Goal: Complete application form

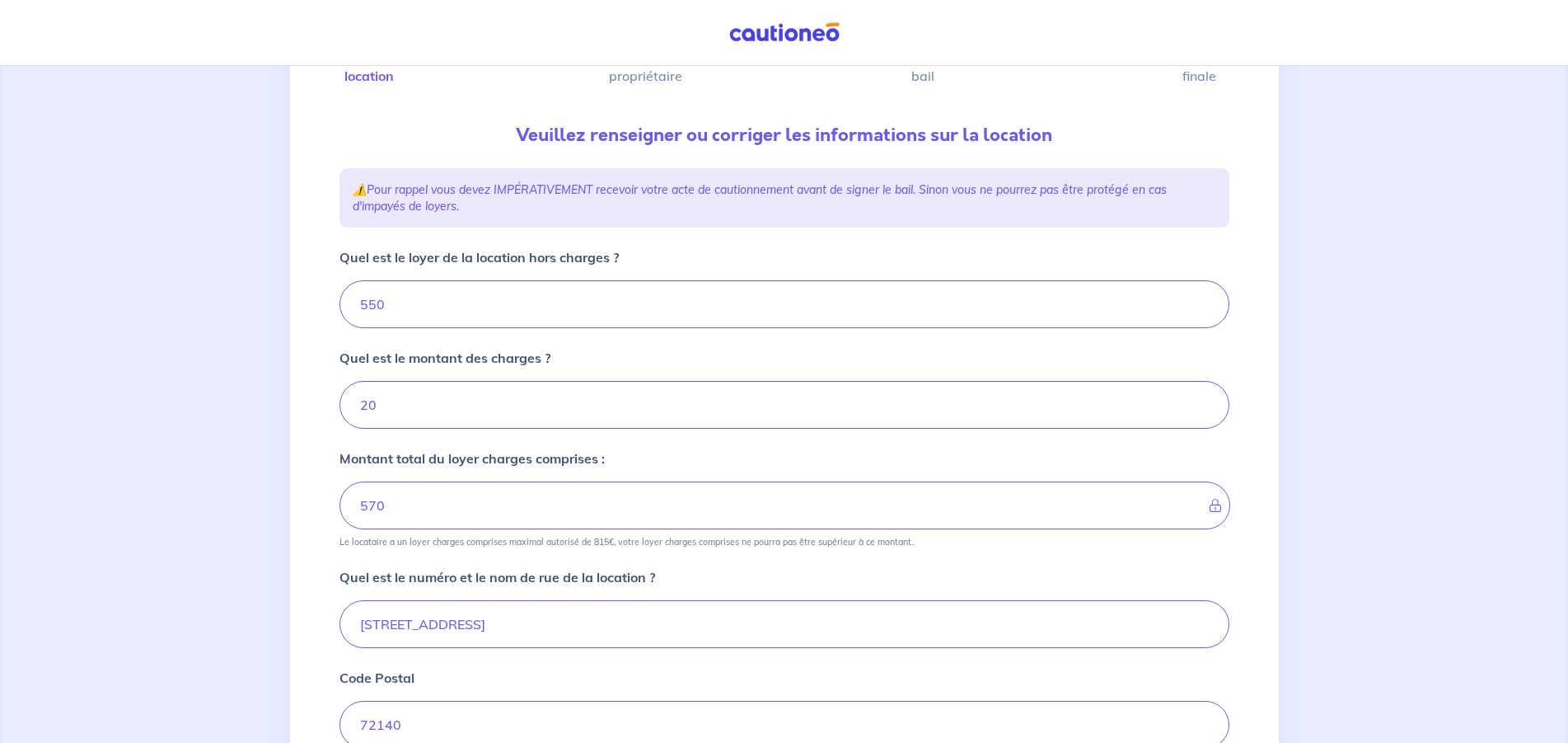
scroll to position [168, 0]
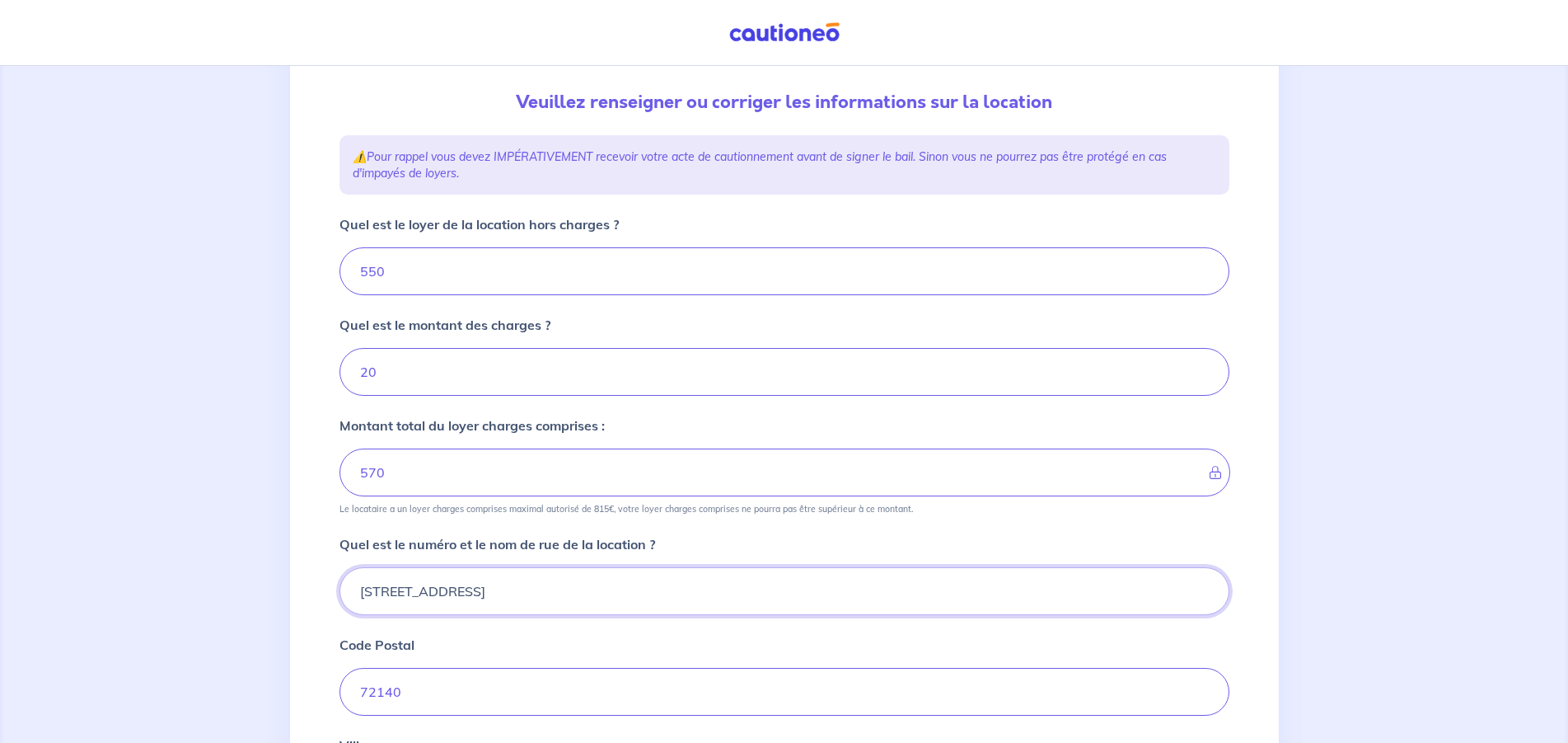
click at [371, 590] on input "[STREET_ADDRESS]" at bounding box center [785, 591] width 890 height 48
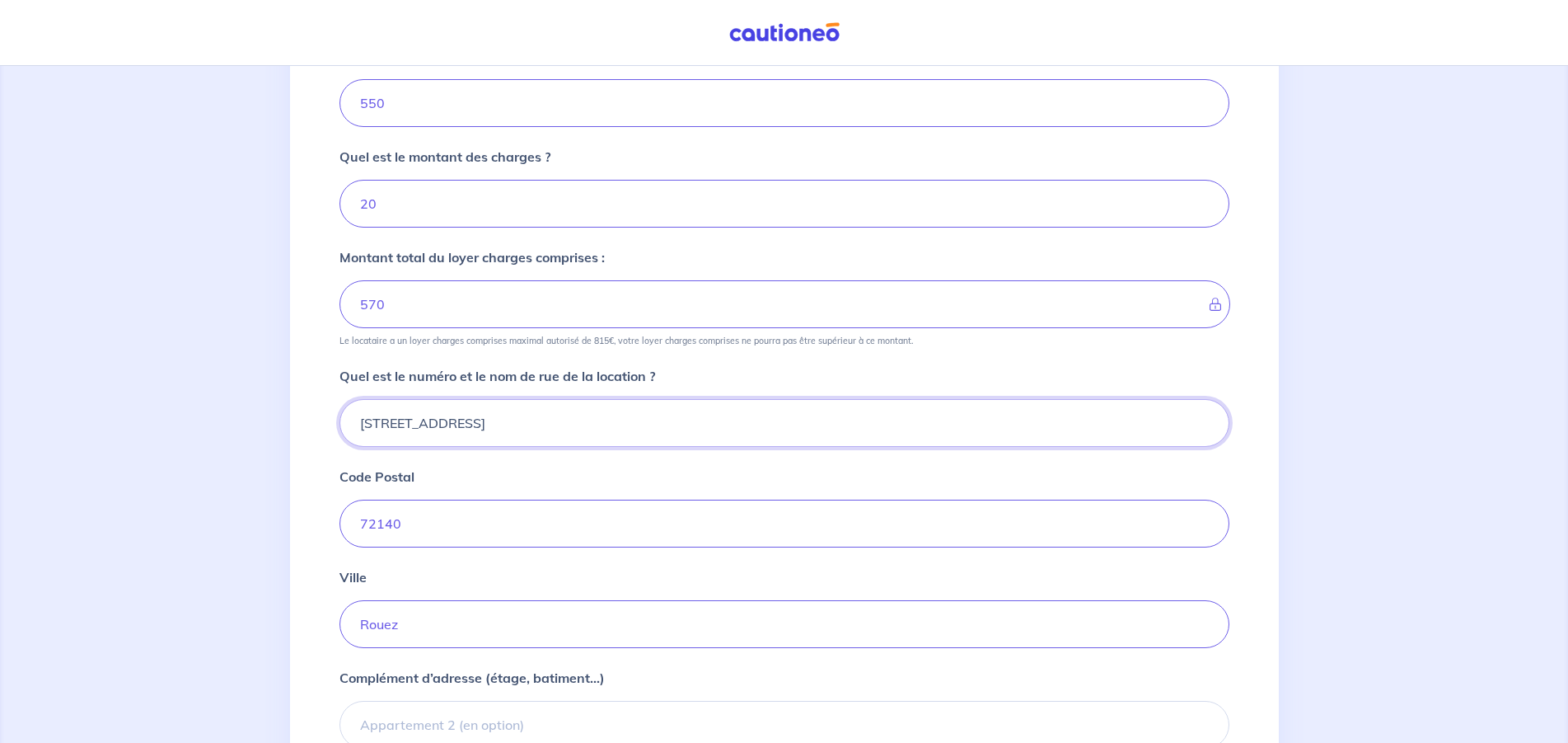
type input "[STREET_ADDRESS]"
click at [444, 524] on input "72140" at bounding box center [785, 523] width 890 height 48
drag, startPoint x: 418, startPoint y: 626, endPoint x: 12, endPoint y: 661, distance: 407.5
click at [340, 647] on input "Rouez" at bounding box center [785, 624] width 890 height 48
type input "s"
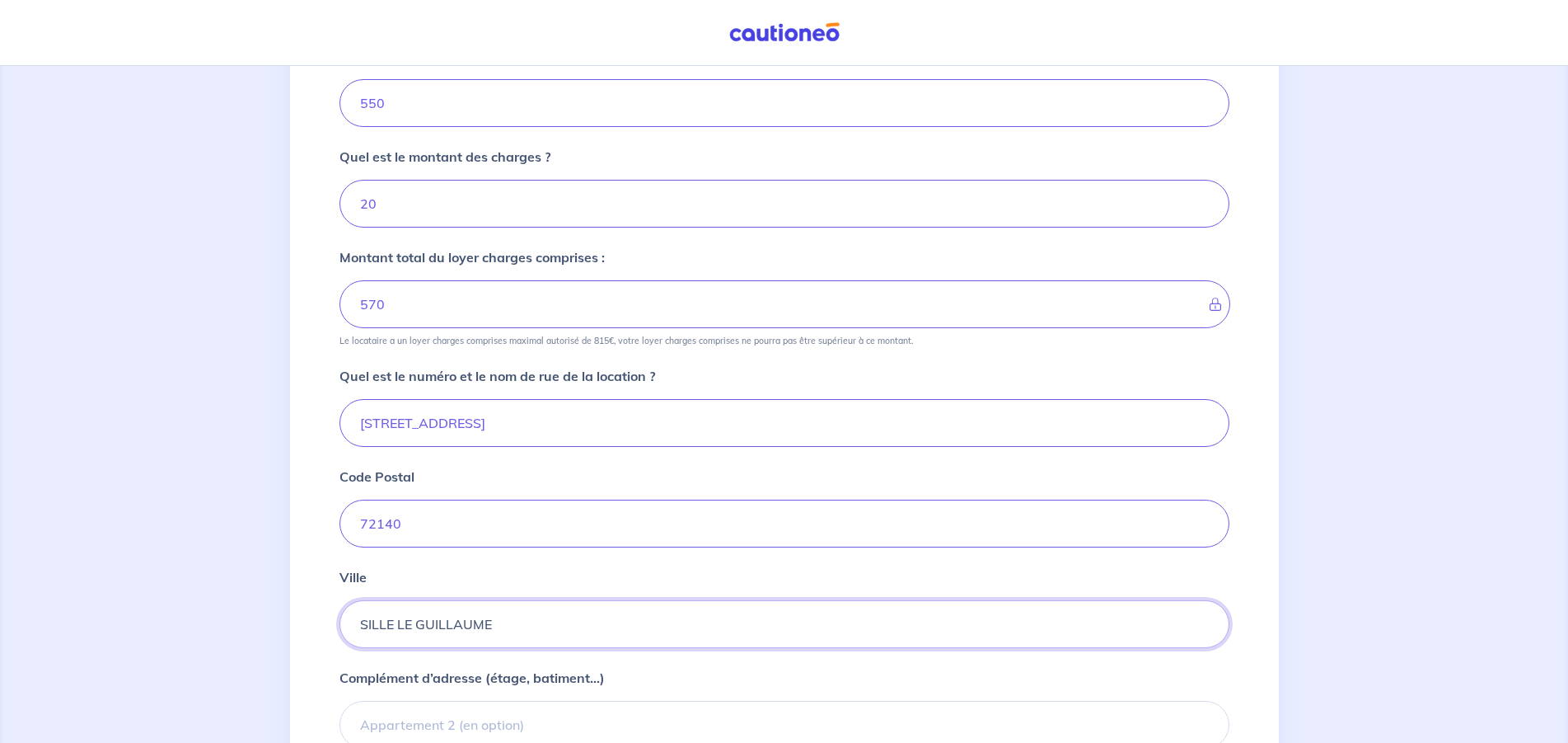
type input "SILLE LE GUILLAUME"
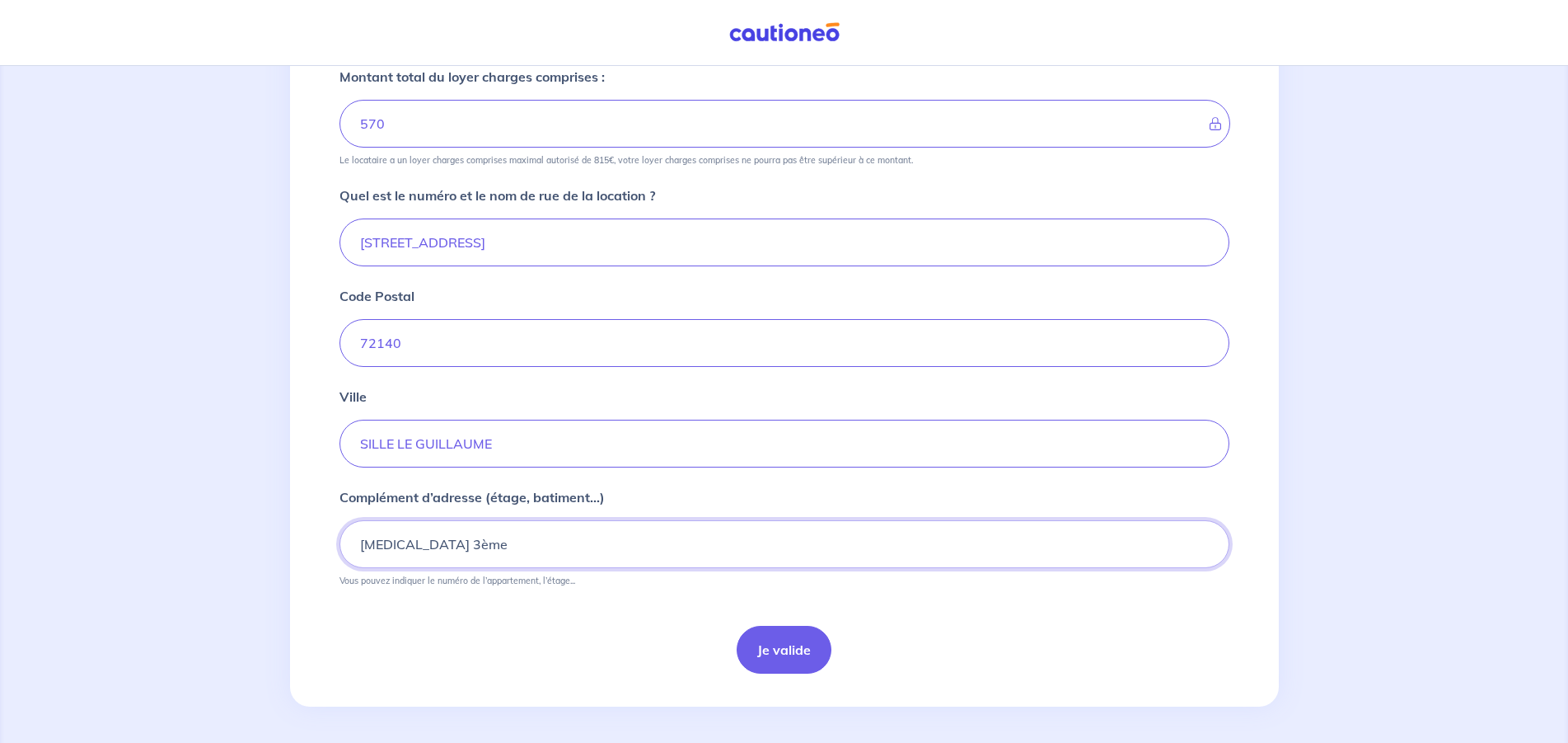
scroll to position [520, 0]
type input "[MEDICAL_DATA] 3ème"
click at [794, 650] on button "Je valide" at bounding box center [784, 647] width 95 height 48
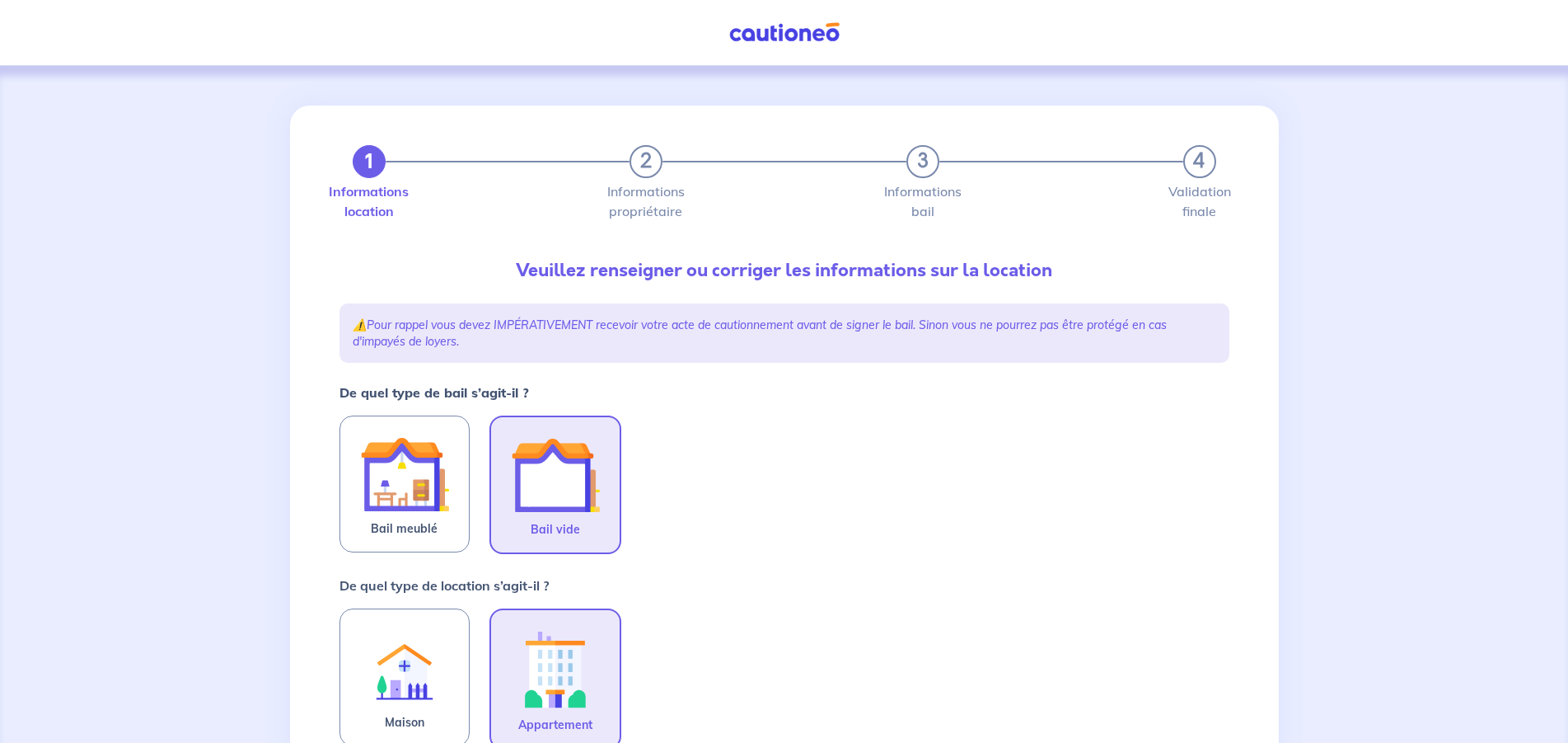
click at [557, 482] on img at bounding box center [555, 475] width 89 height 89
click at [0, 0] on input "Bail vide" at bounding box center [0, 0] width 0 height 0
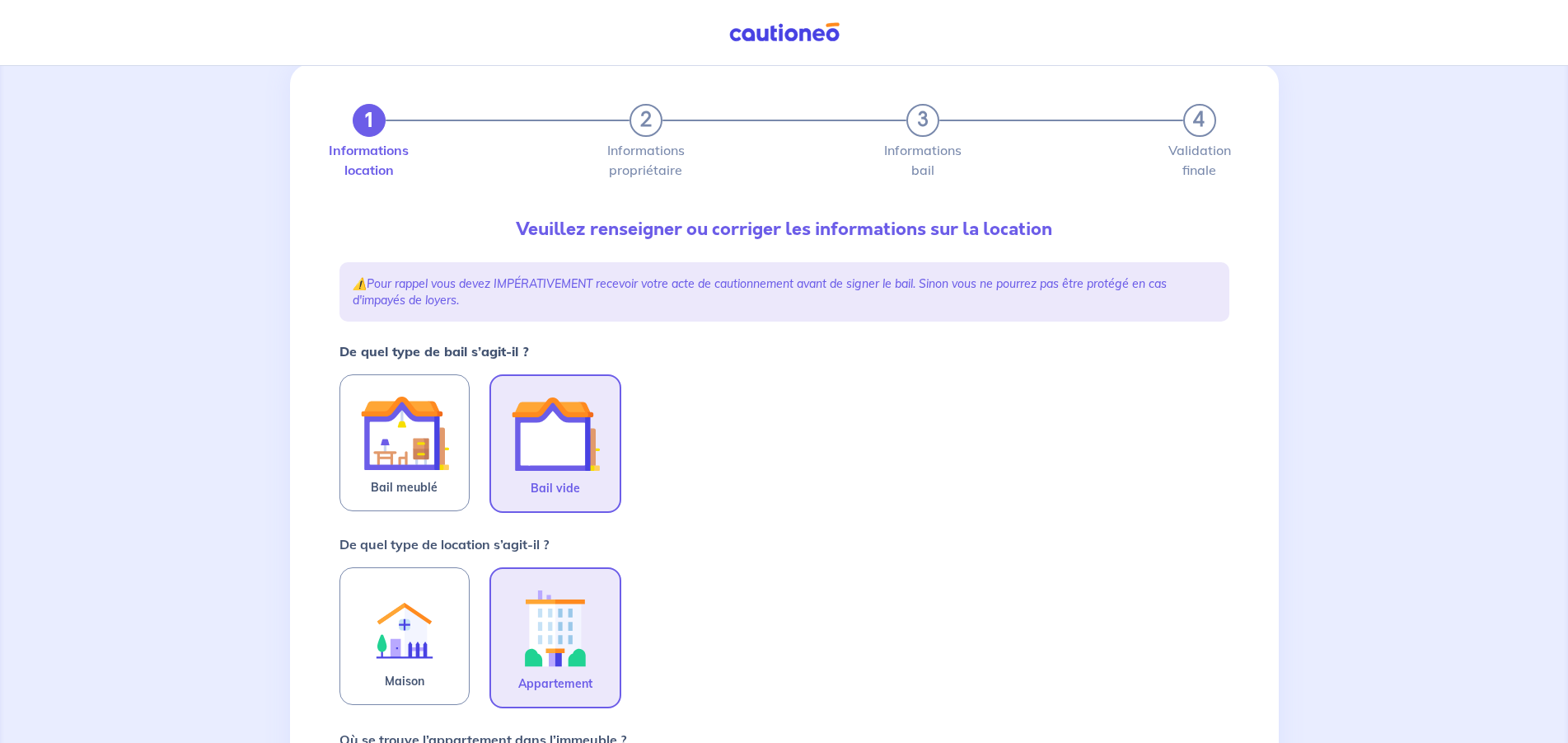
scroll to position [84, 0]
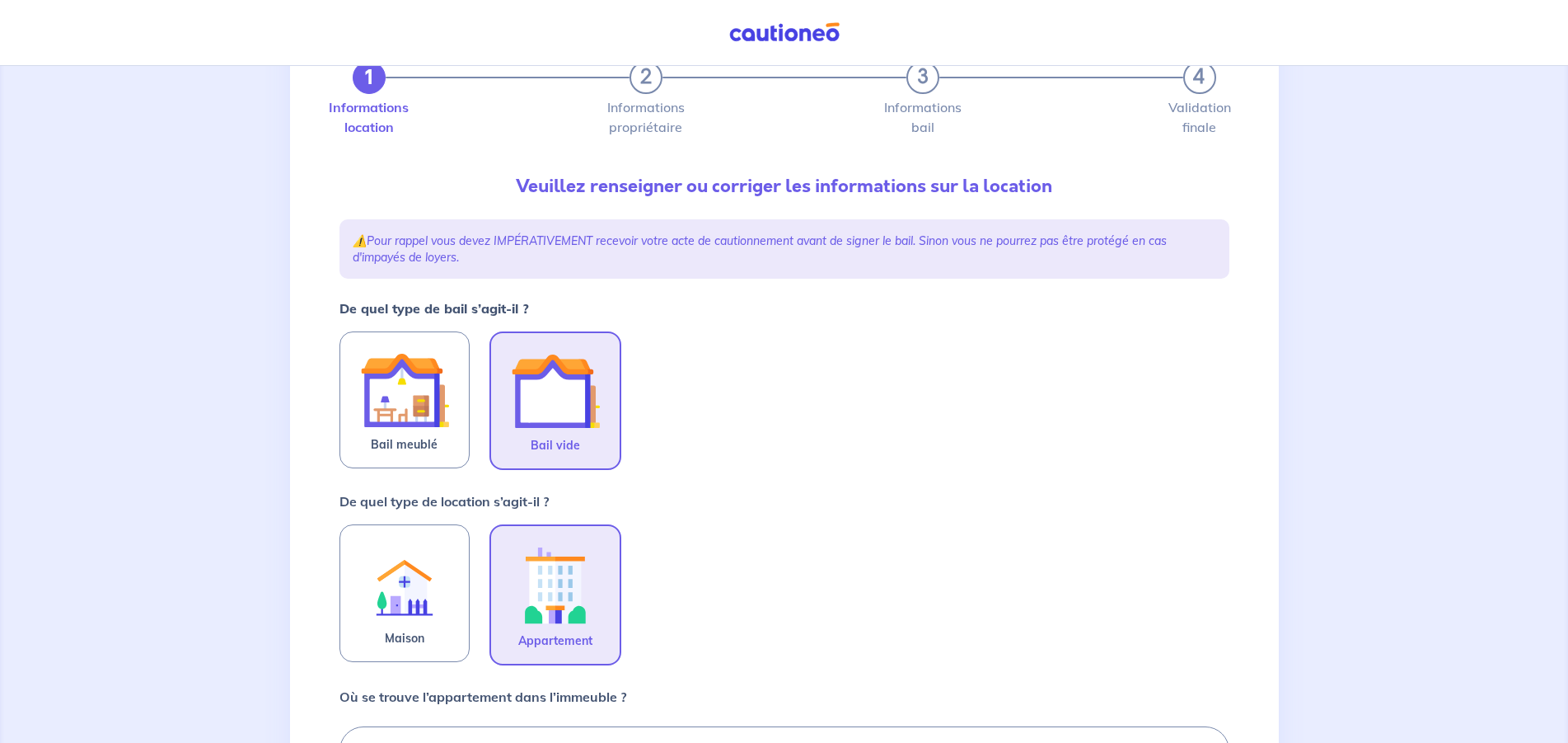
click at [575, 574] on img at bounding box center [555, 584] width 89 height 92
click at [0, 0] on input "Appartement" at bounding box center [0, 0] width 0 height 0
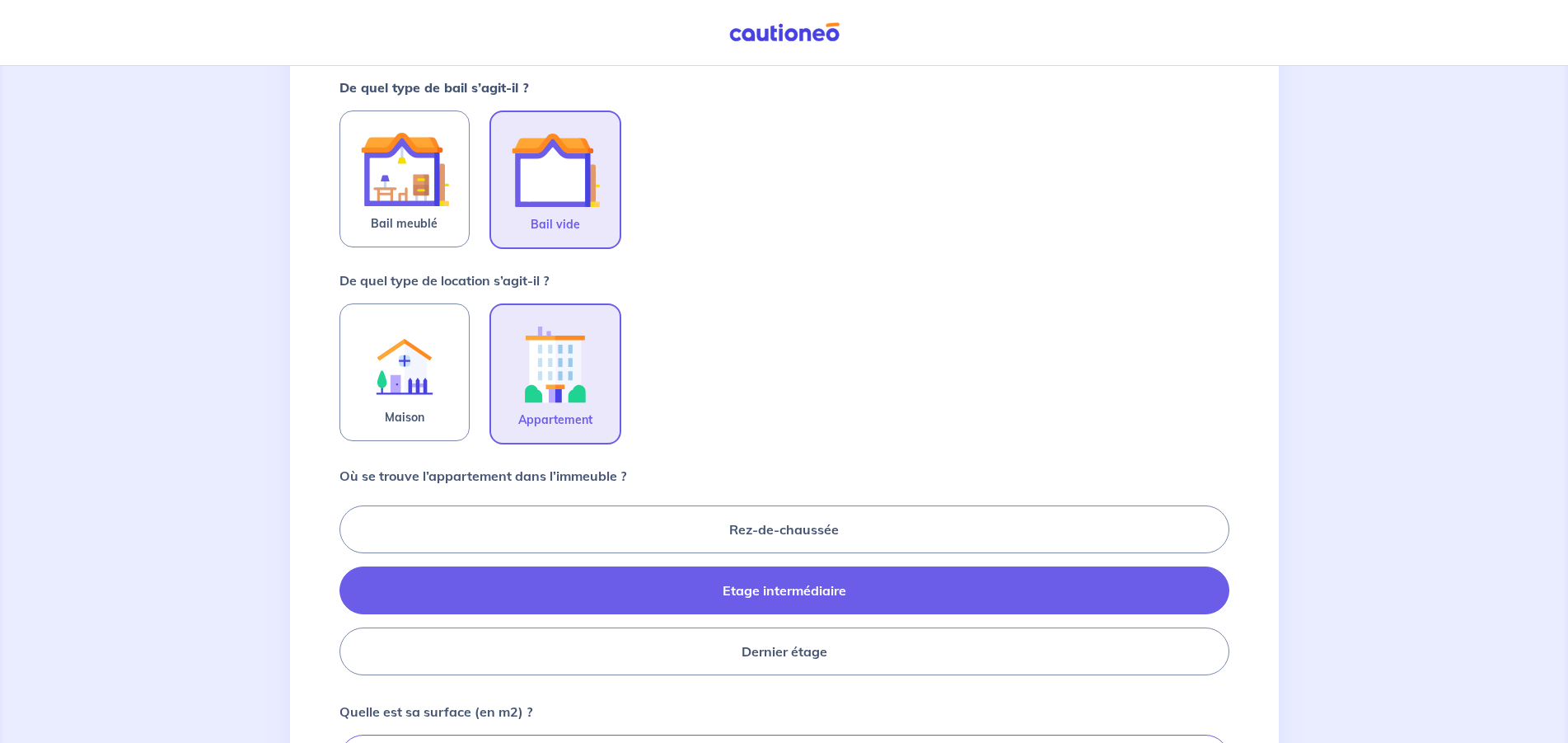
scroll to position [336, 0]
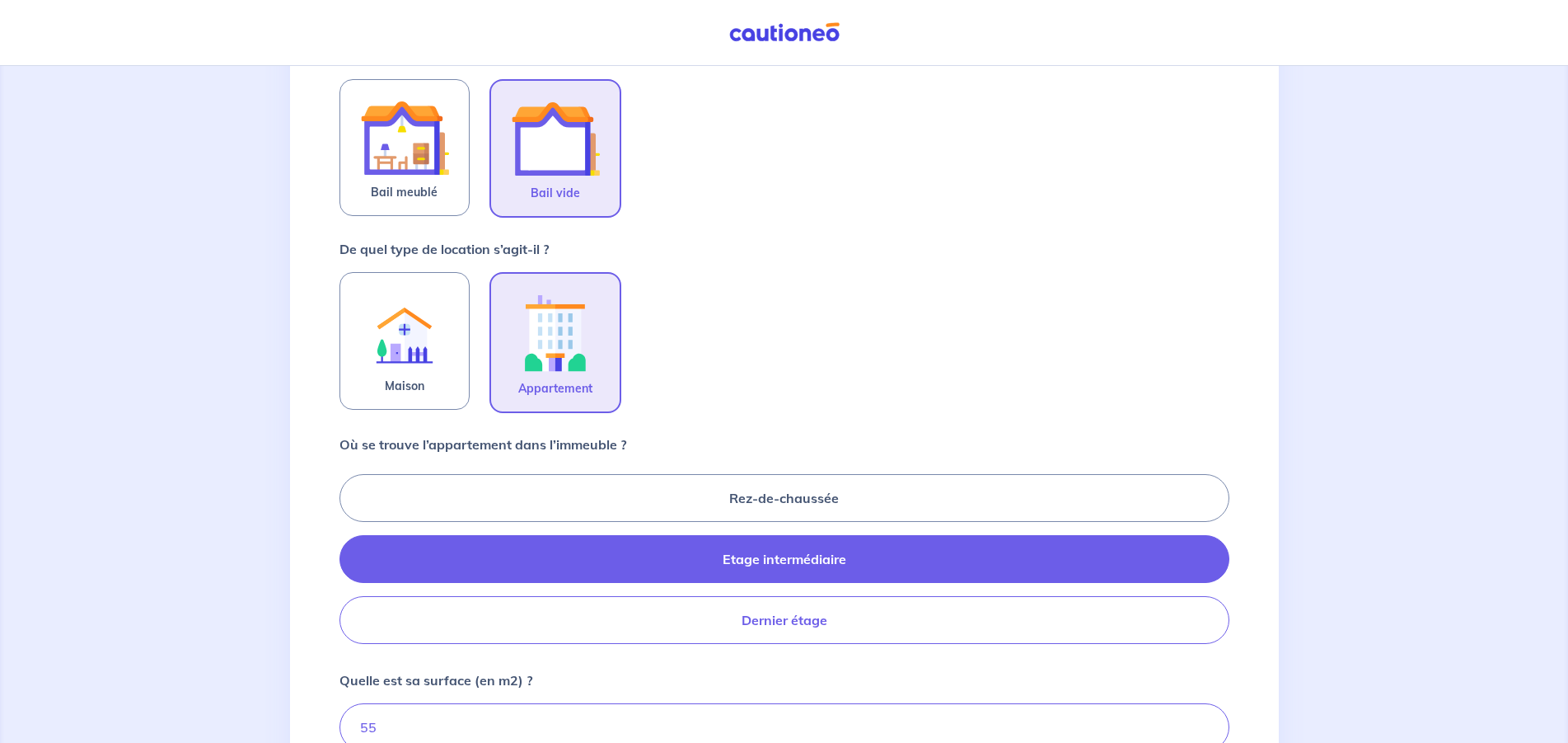
click at [704, 620] on label "Dernier étage" at bounding box center [785, 620] width 890 height 48
click at [350, 563] on input "Dernier étage" at bounding box center [345, 558] width 11 height 11
radio input "true"
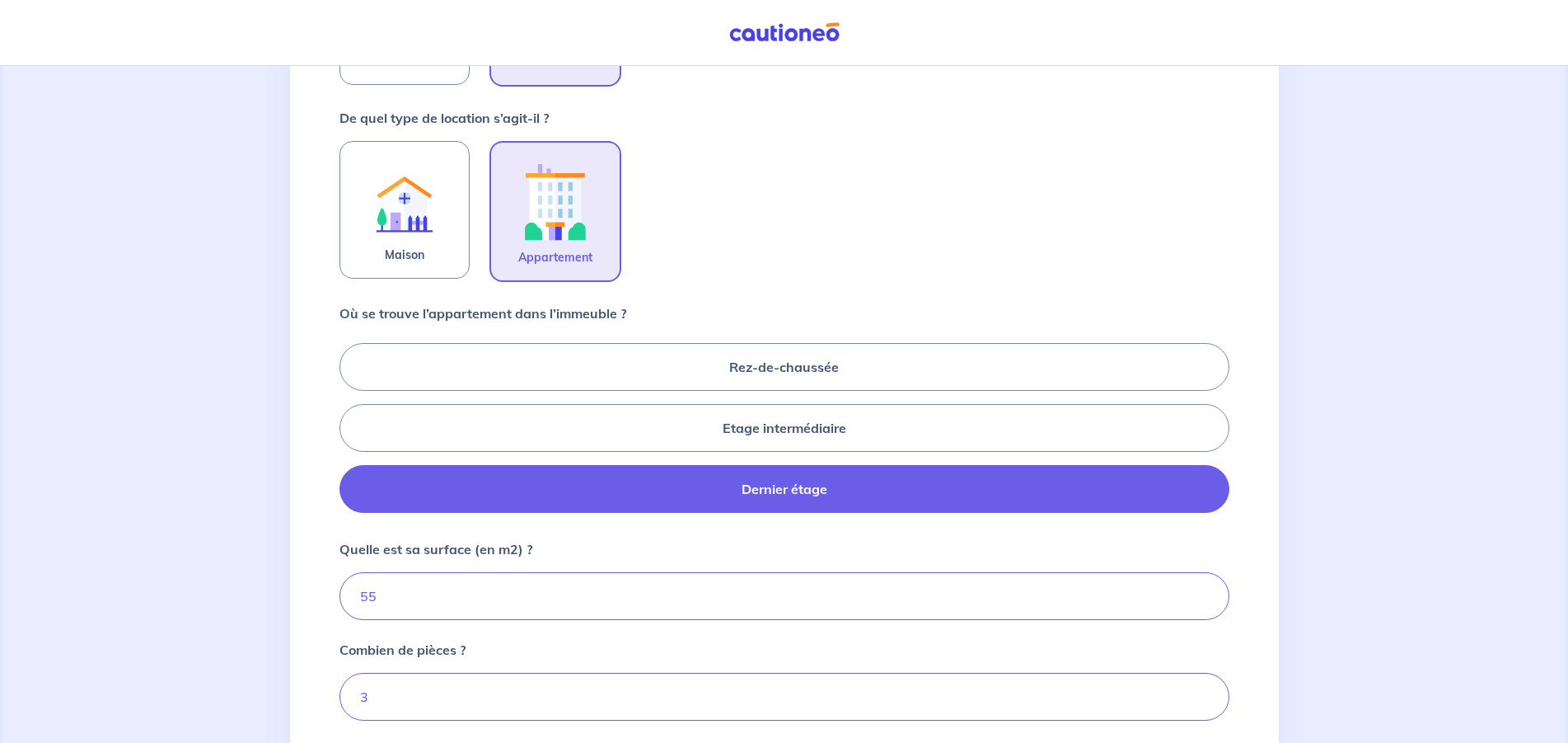
scroll to position [588, 0]
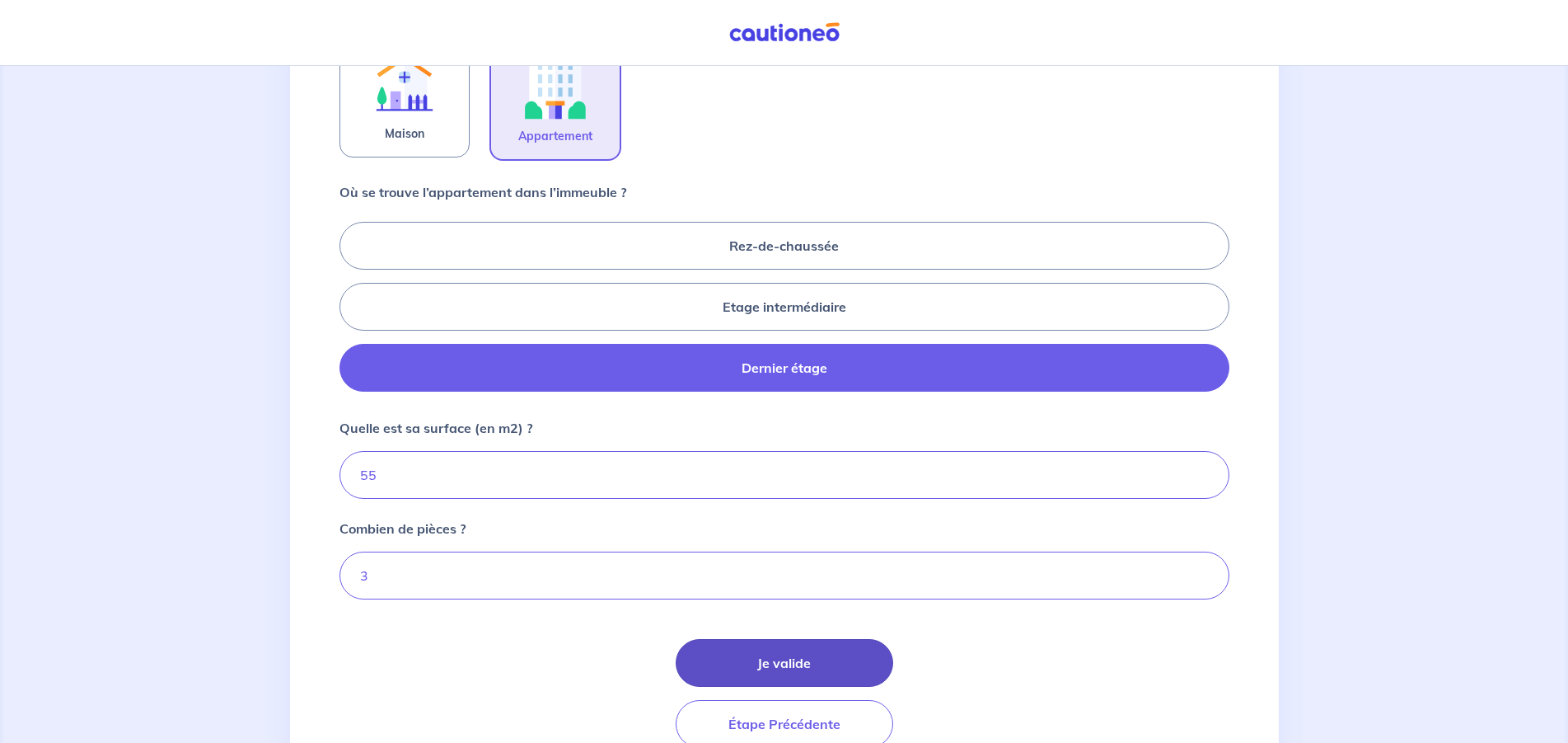
click at [774, 664] on button "Je valide" at bounding box center [785, 663] width 218 height 48
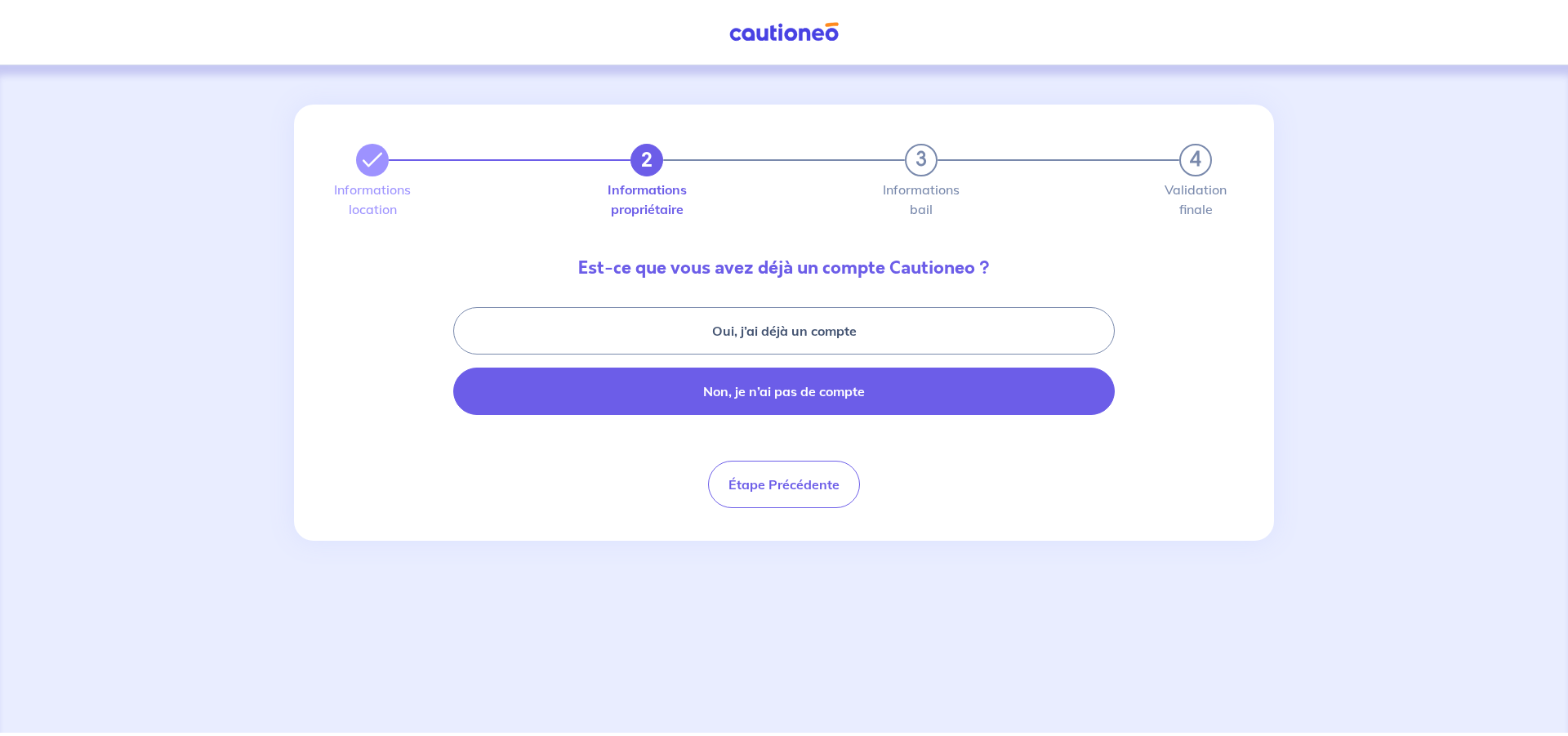
click at [790, 394] on button "Non, je n’ai pas de compte" at bounding box center [784, 391] width 661 height 47
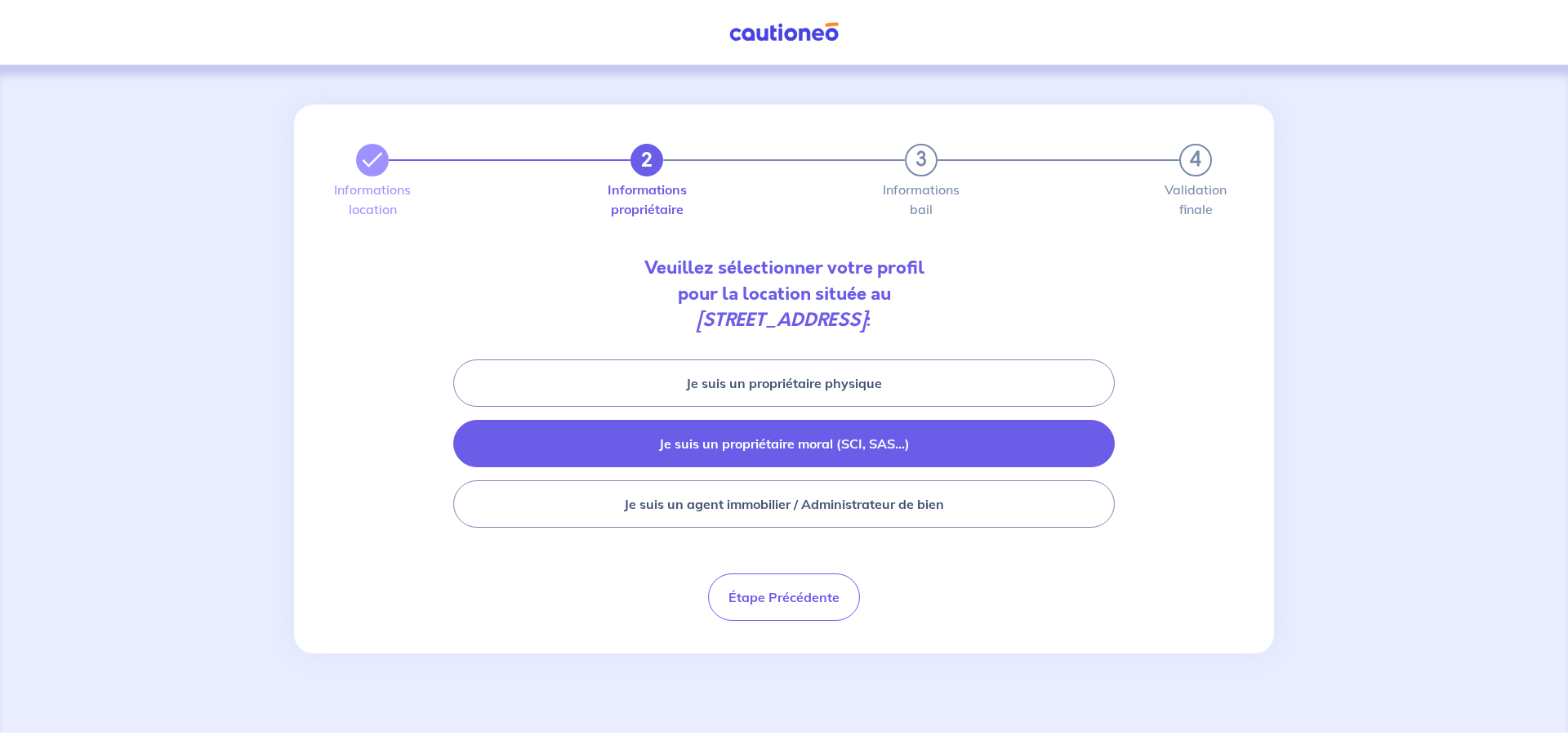
click at [787, 443] on button "Je suis un propriétaire moral (SCI, SAS...)" at bounding box center [784, 444] width 661 height 47
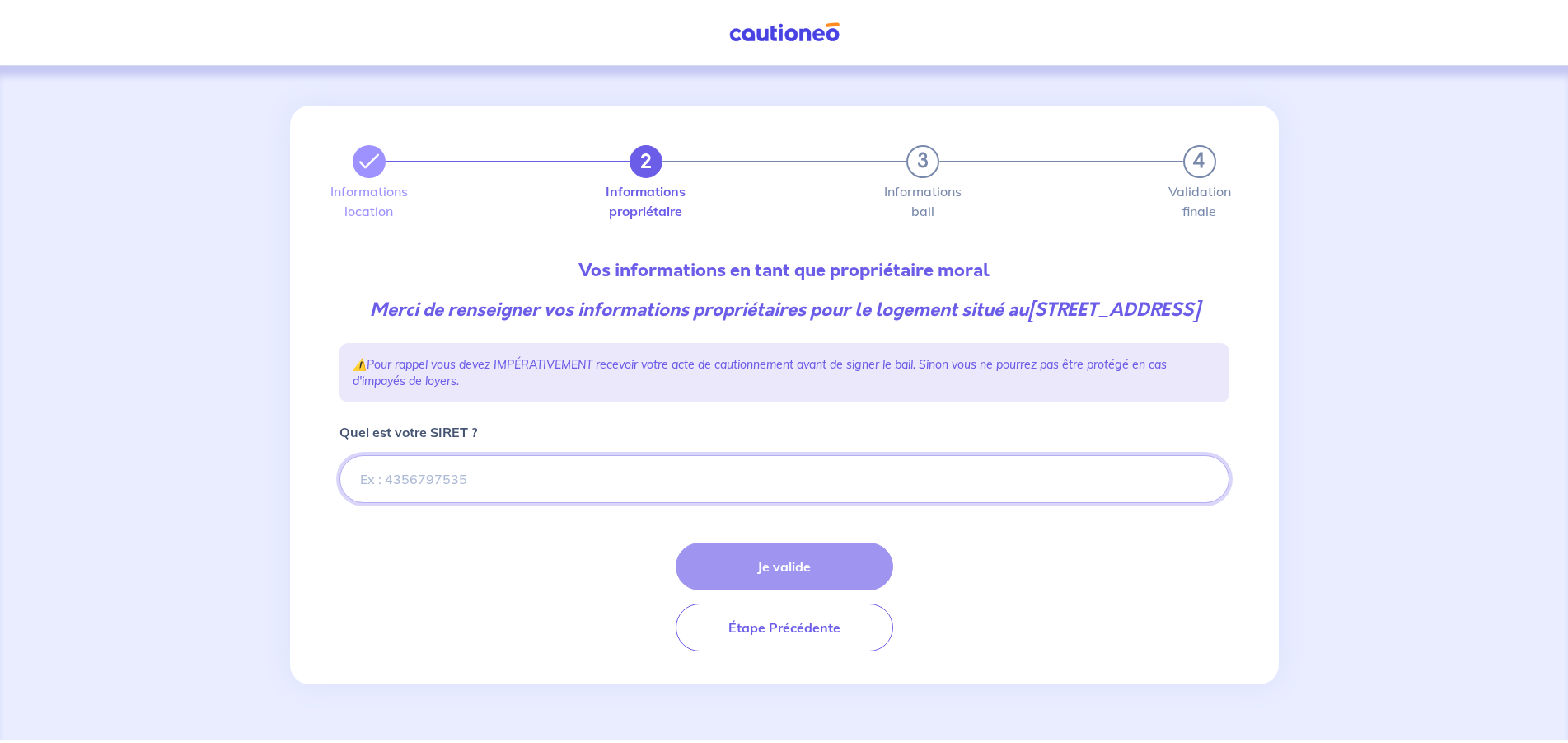
click at [504, 502] on input "Quel est votre SIRET ?" at bounding box center [785, 478] width 890 height 48
click at [581, 502] on input "Quel est votre SIRET ?" at bounding box center [785, 478] width 890 height 48
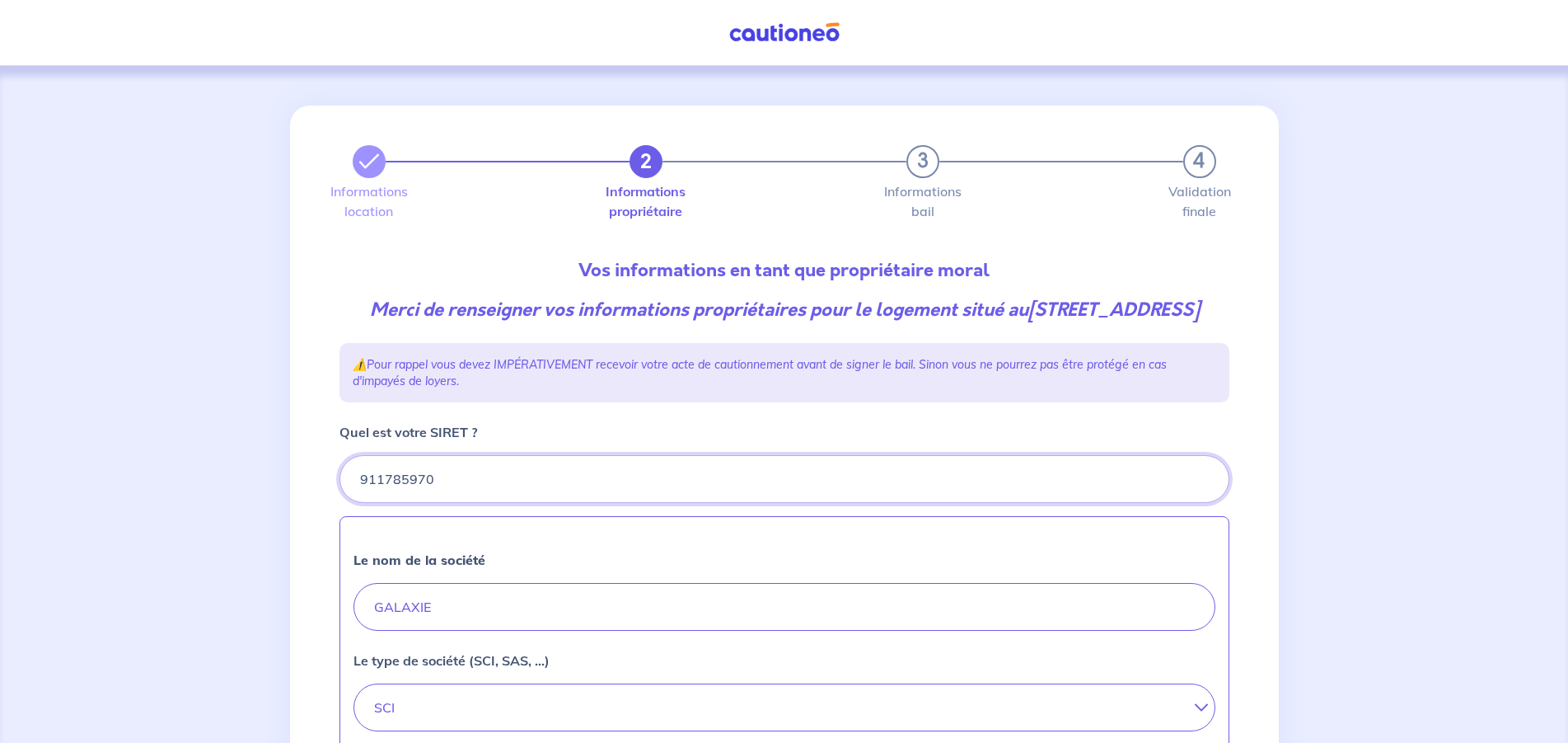
type input "911785970"
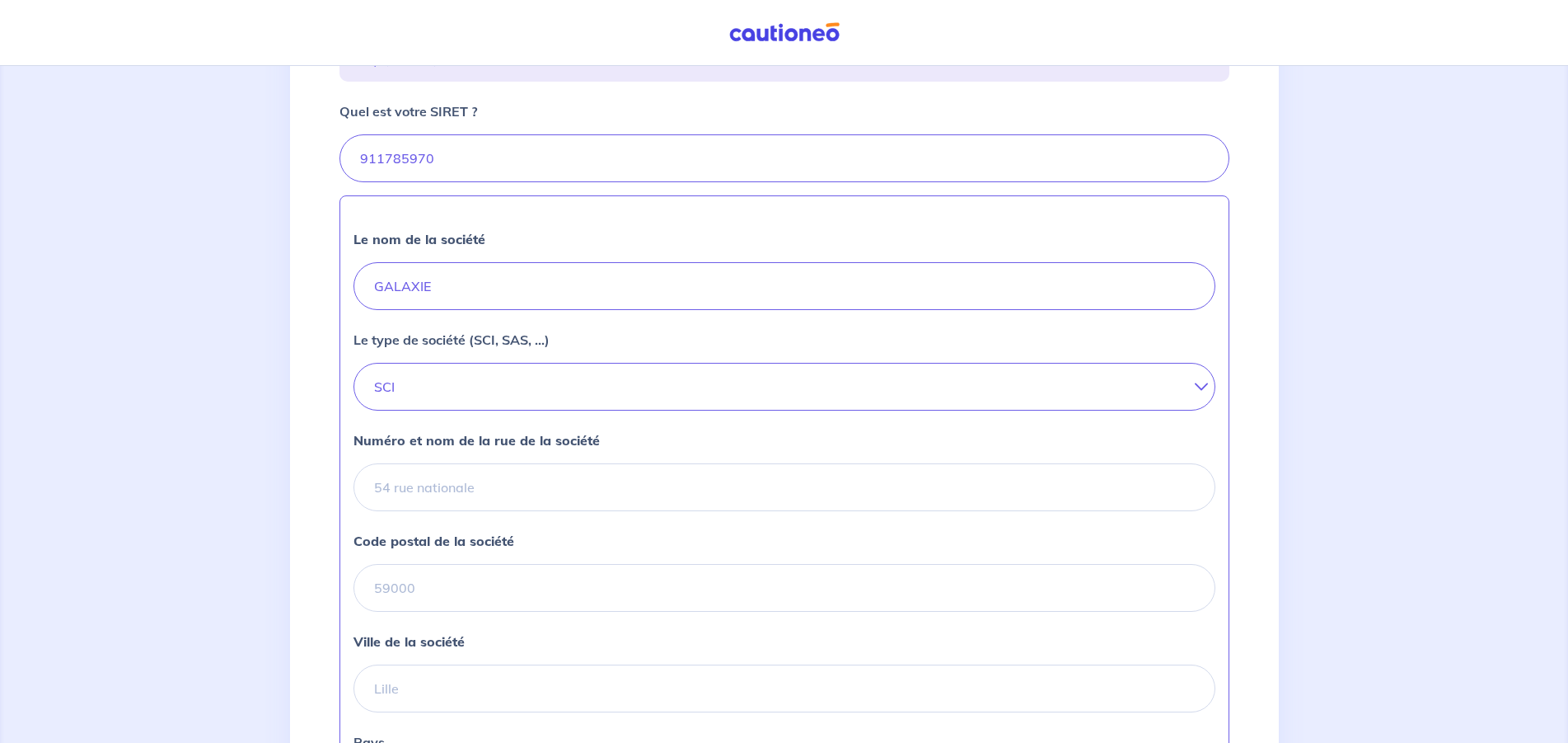
scroll to position [336, 0]
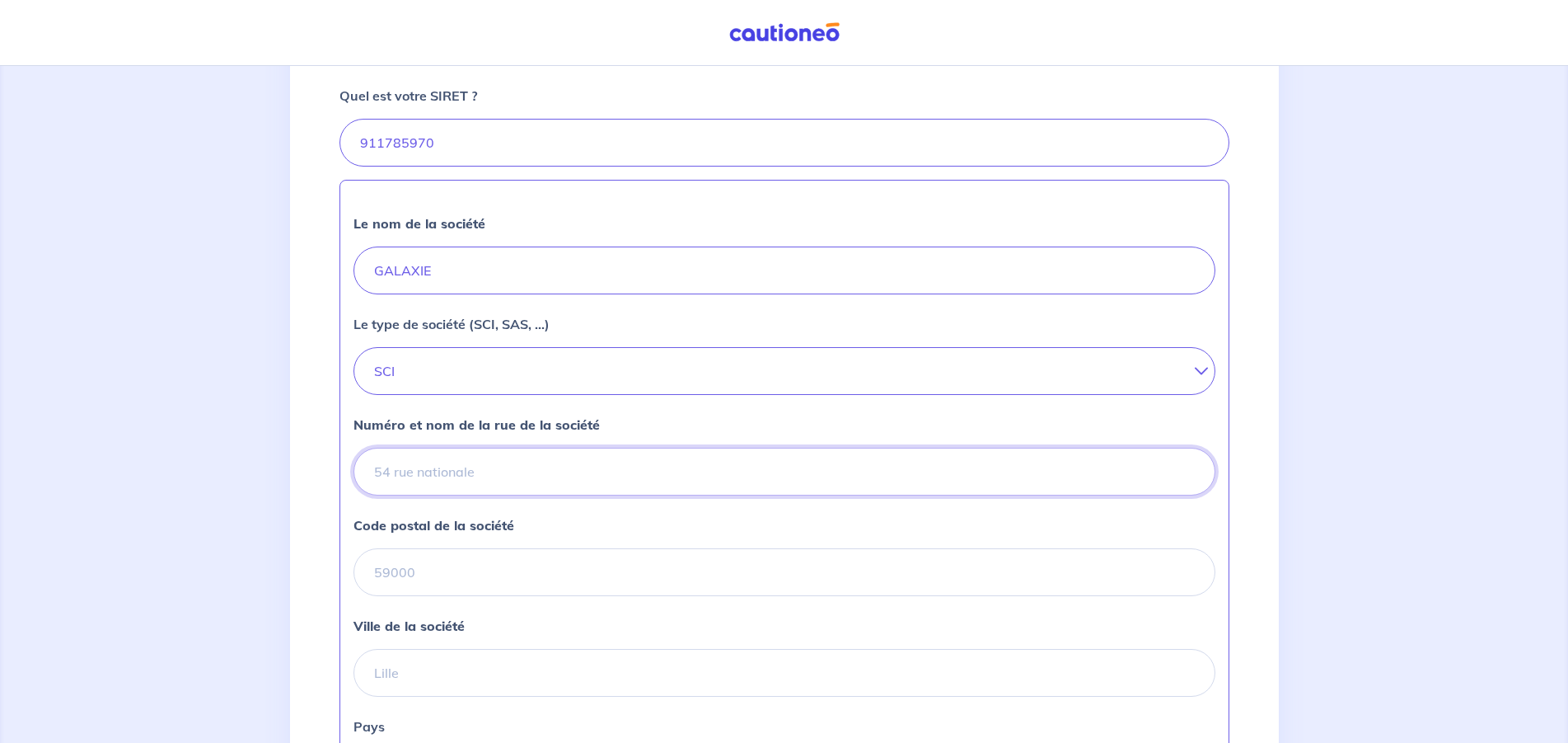
click at [492, 496] on input "Numéro et nom de la rue de la société" at bounding box center [784, 472] width 862 height 48
type input "[STREET_ADDRESS]"
type input "72000"
type input "Le Mans"
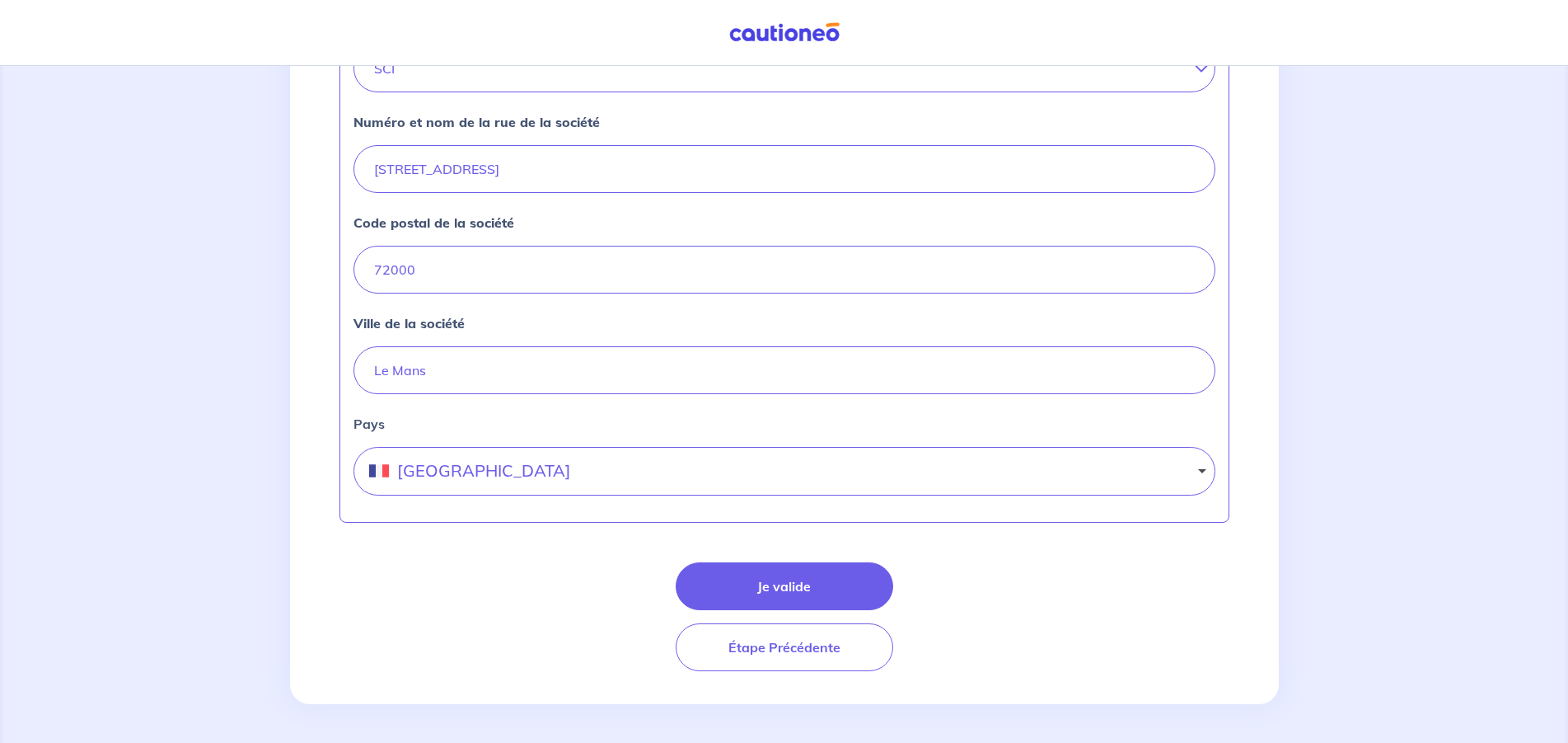
scroll to position [666, 0]
click at [756, 575] on button "Je valide" at bounding box center [785, 585] width 218 height 48
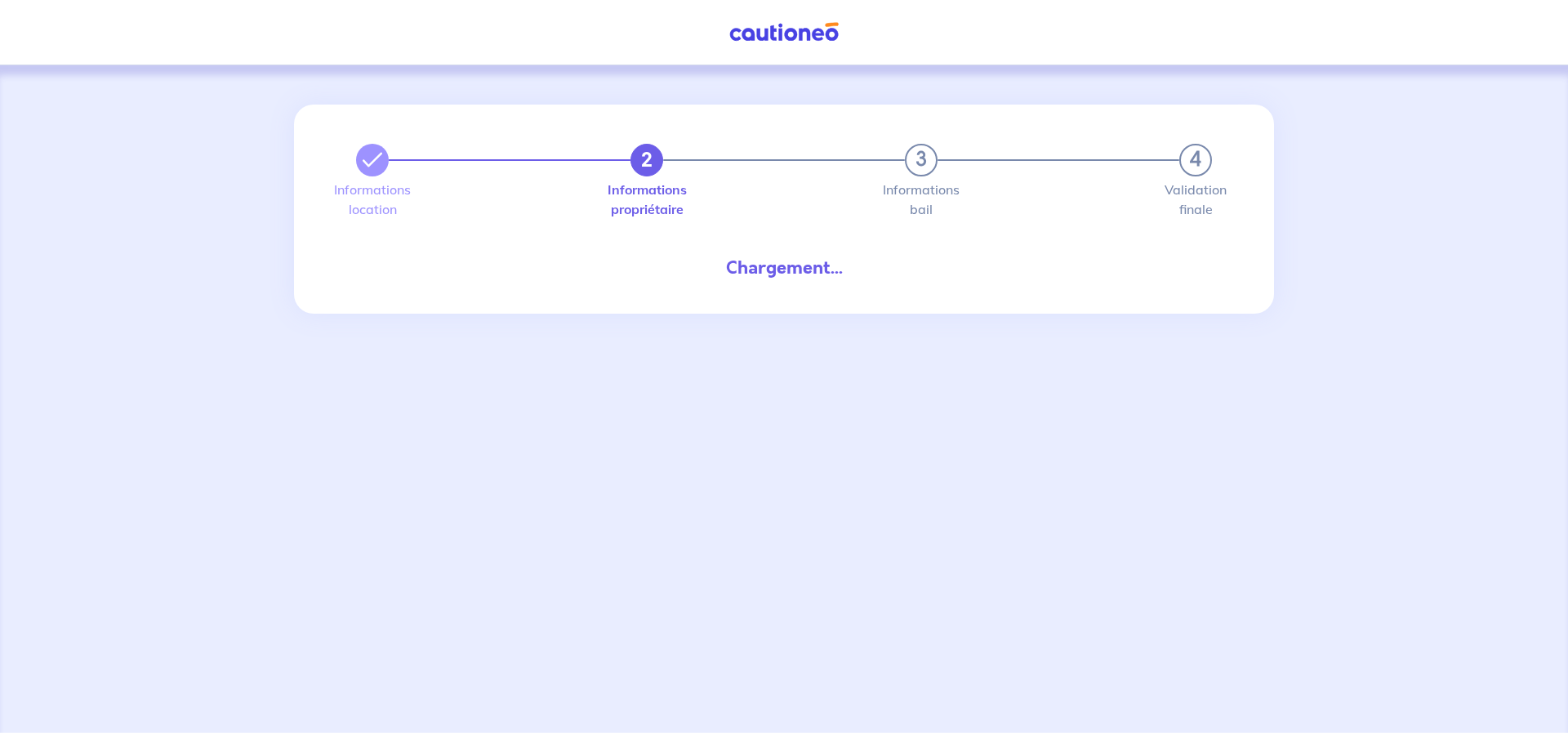
select select "FR"
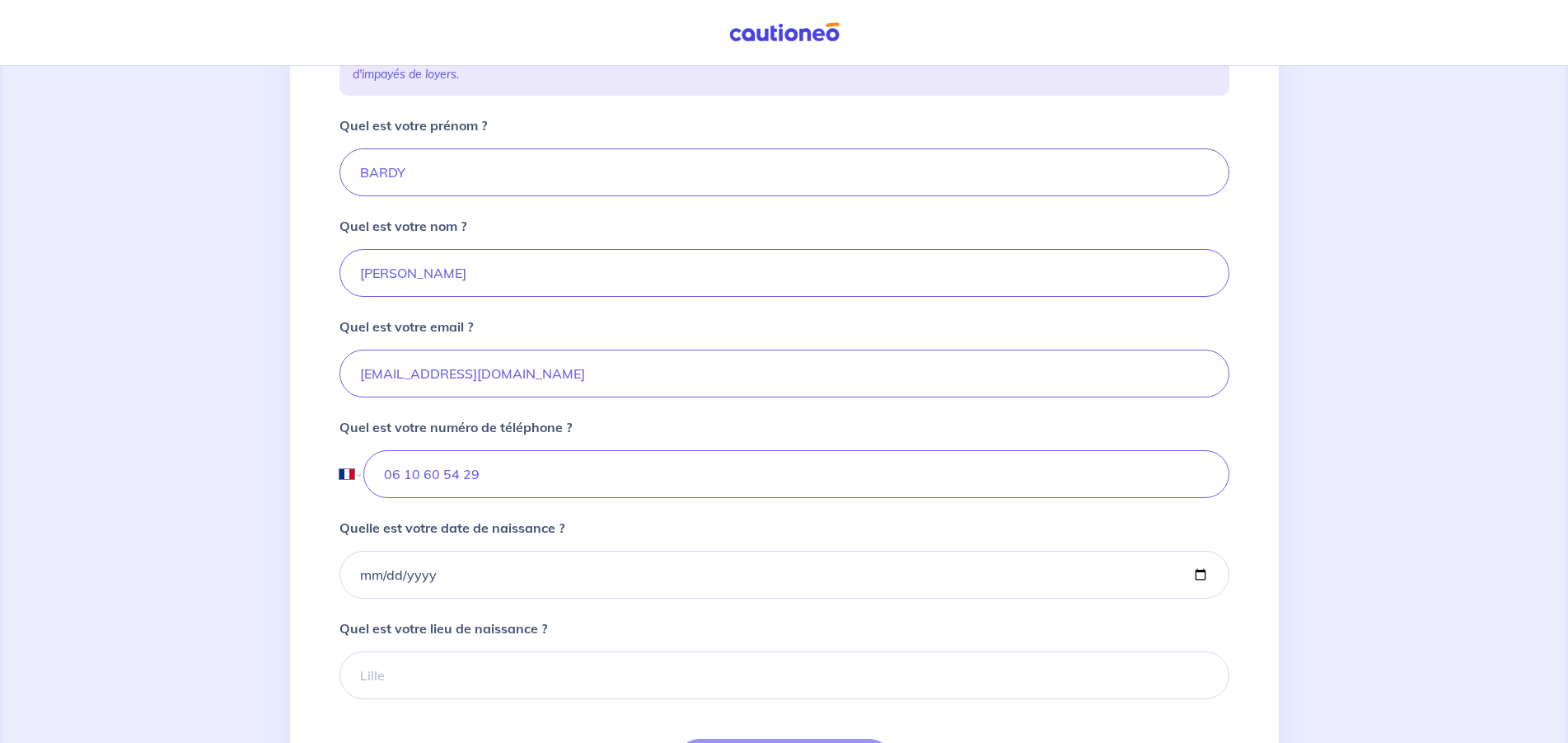
scroll to position [336, 0]
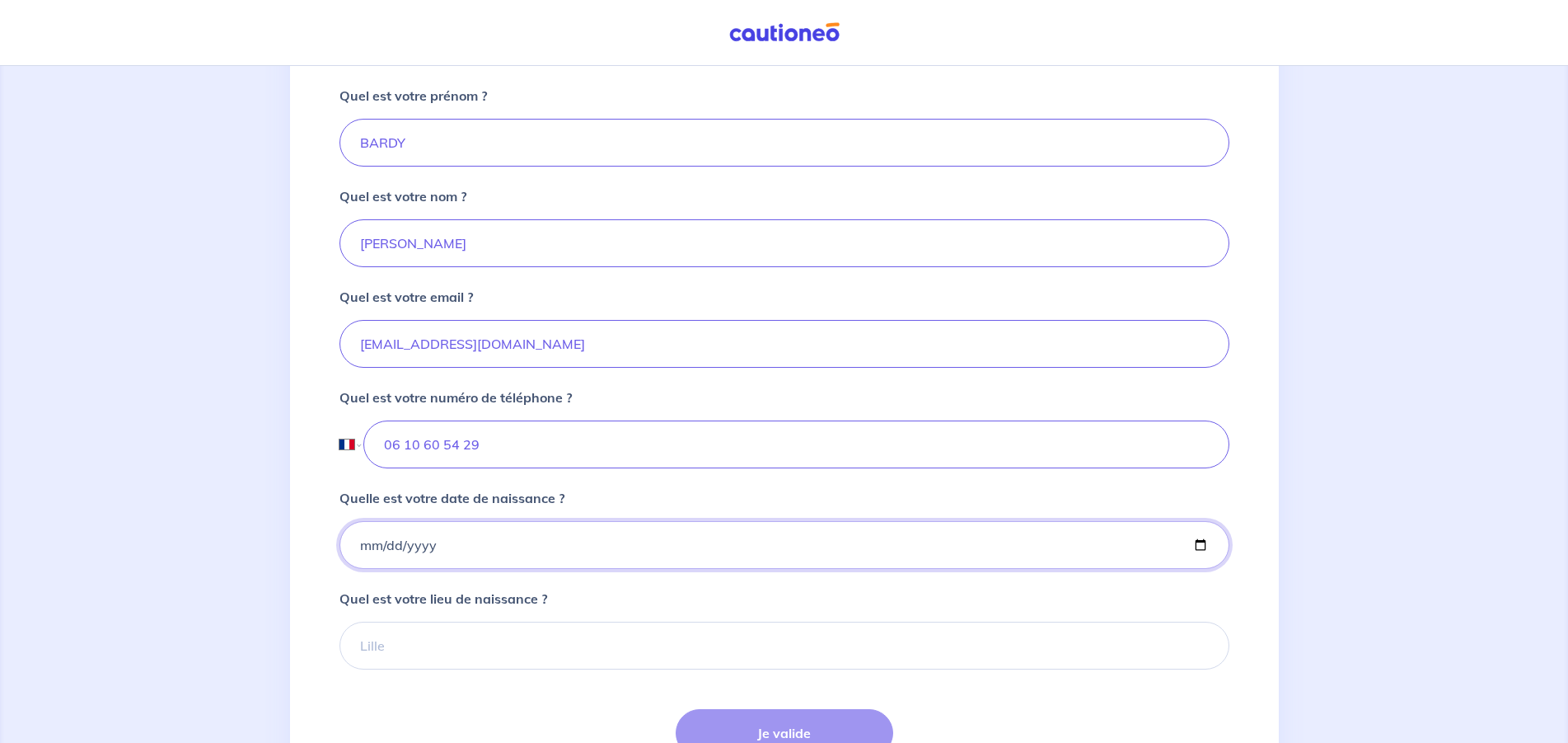
click at [429, 566] on input "Quelle est votre date de naissance ?" at bounding box center [785, 544] width 890 height 48
click at [360, 569] on input "Quelle est votre date de naissance ?" at bounding box center [785, 544] width 890 height 48
type input "[DATE]"
click at [385, 658] on input "Quel est votre lieu de naissance ?" at bounding box center [785, 646] width 890 height 48
type input "c"
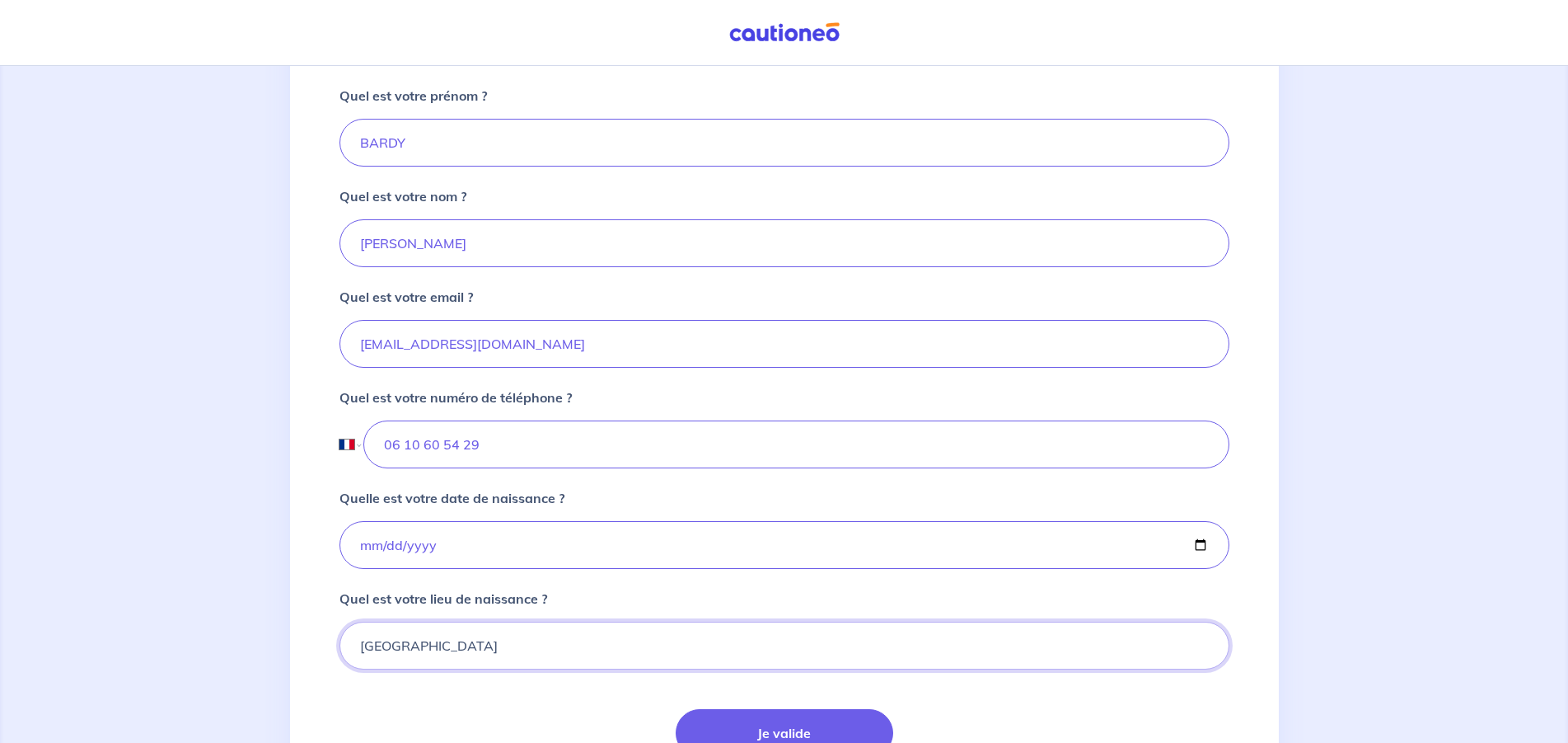
type input "[GEOGRAPHIC_DATA]"
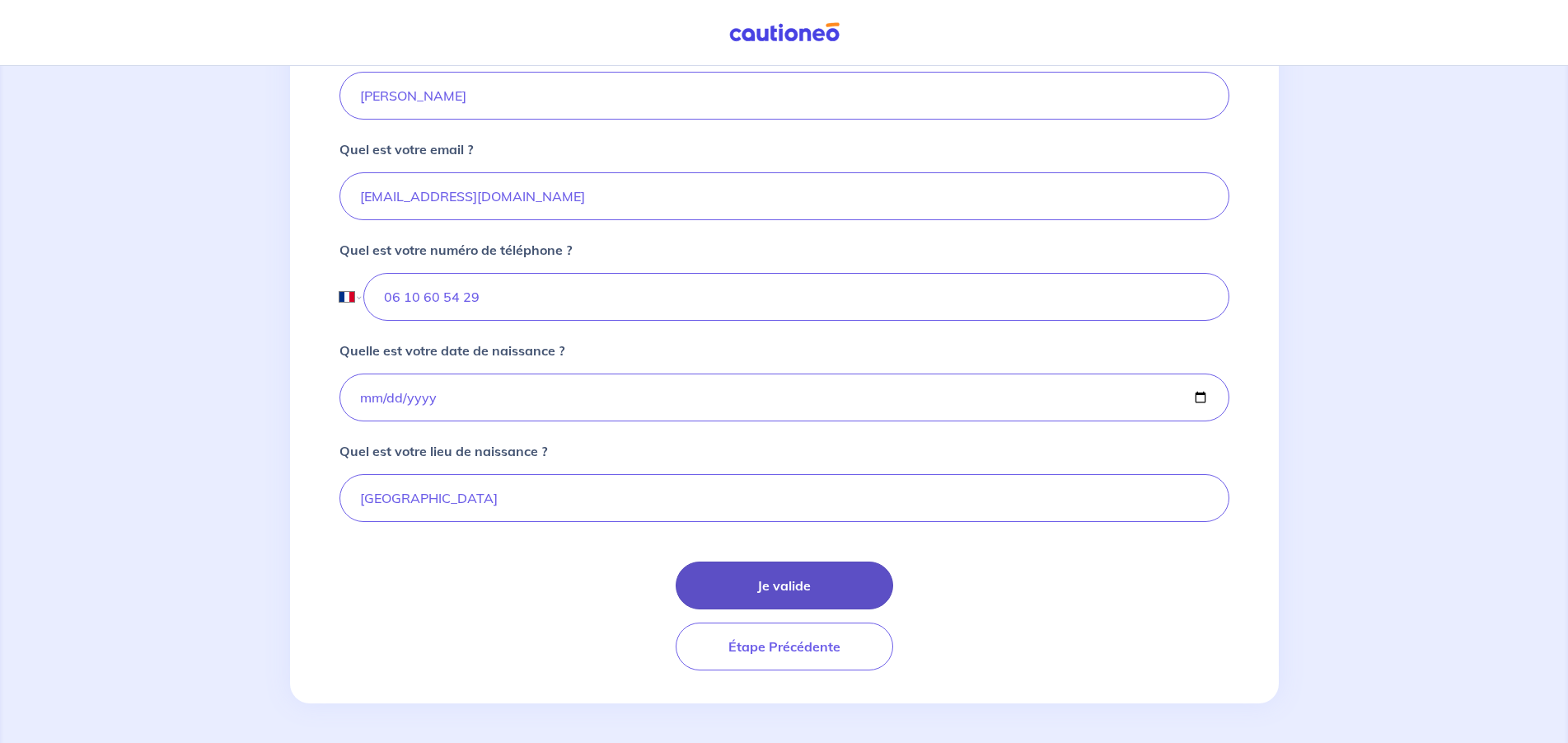
click at [805, 581] on button "Je valide" at bounding box center [785, 585] width 218 height 48
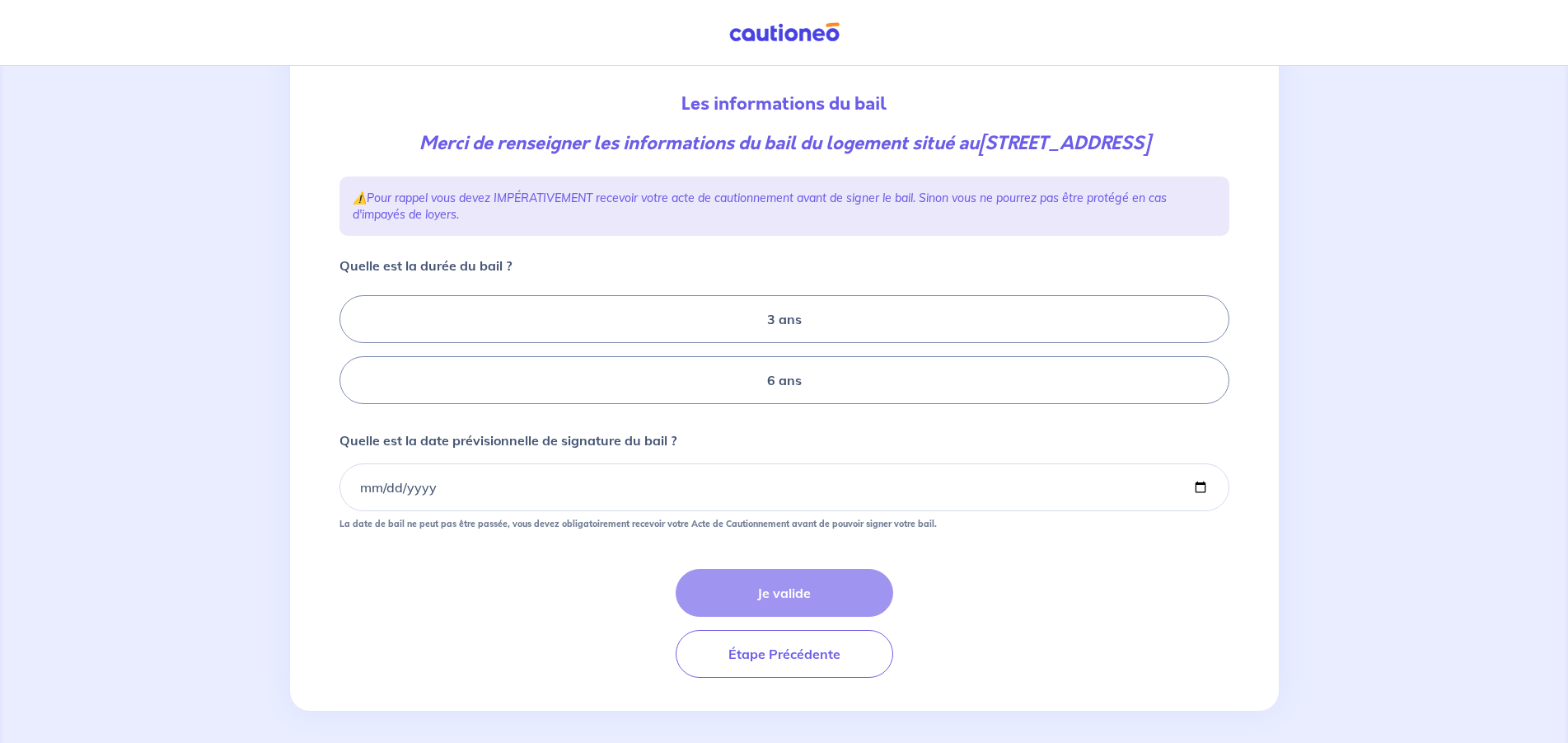
scroll to position [168, 0]
click at [794, 341] on label "3 ans" at bounding box center [785, 317] width 890 height 48
click at [350, 346] on input "3 ans" at bounding box center [345, 348] width 11 height 11
radio input "true"
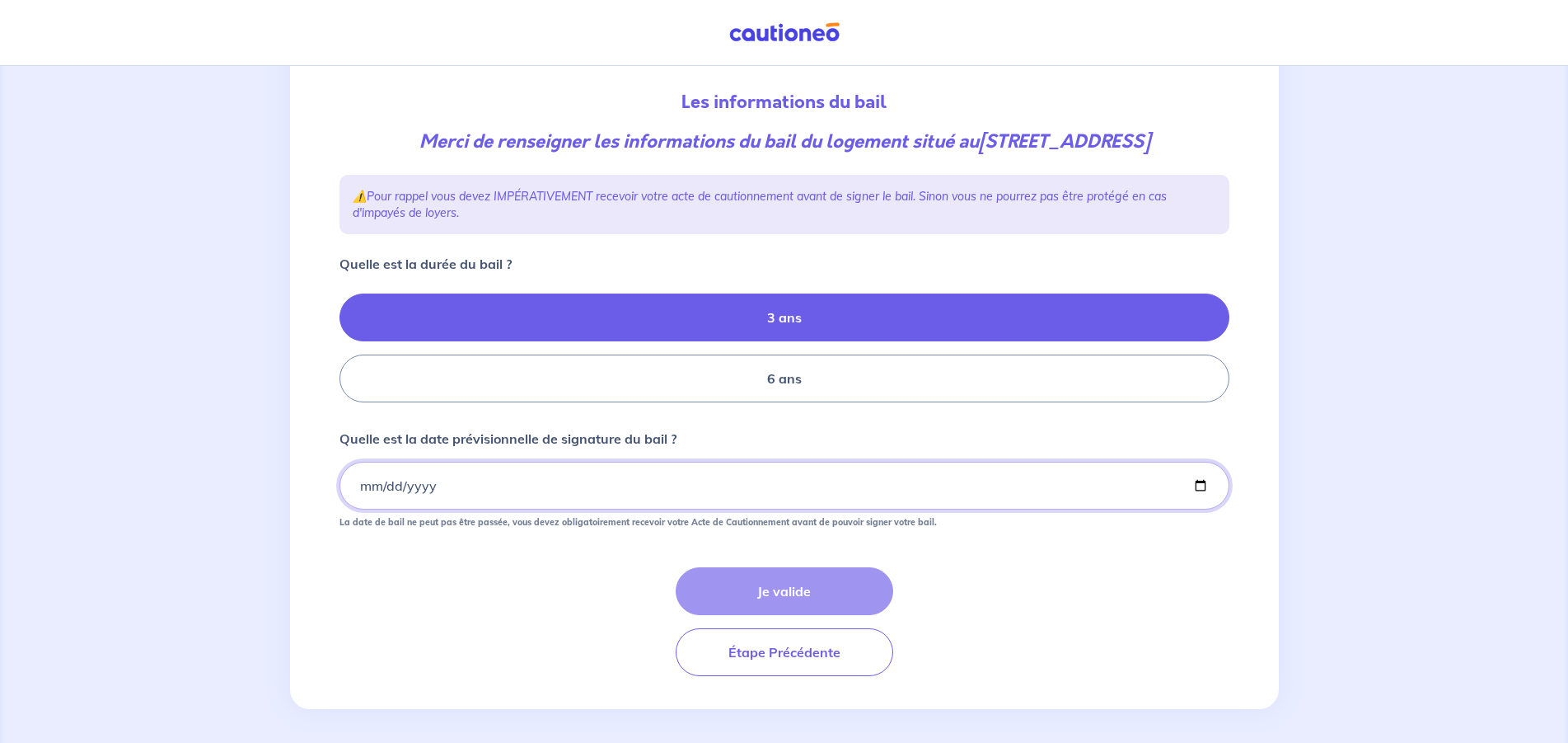
click at [365, 509] on input "Quelle est la date prévisionnelle de signature du bail ?" at bounding box center [785, 485] width 890 height 48
type input "[DATE]"
click at [829, 615] on button "Je valide" at bounding box center [785, 591] width 218 height 48
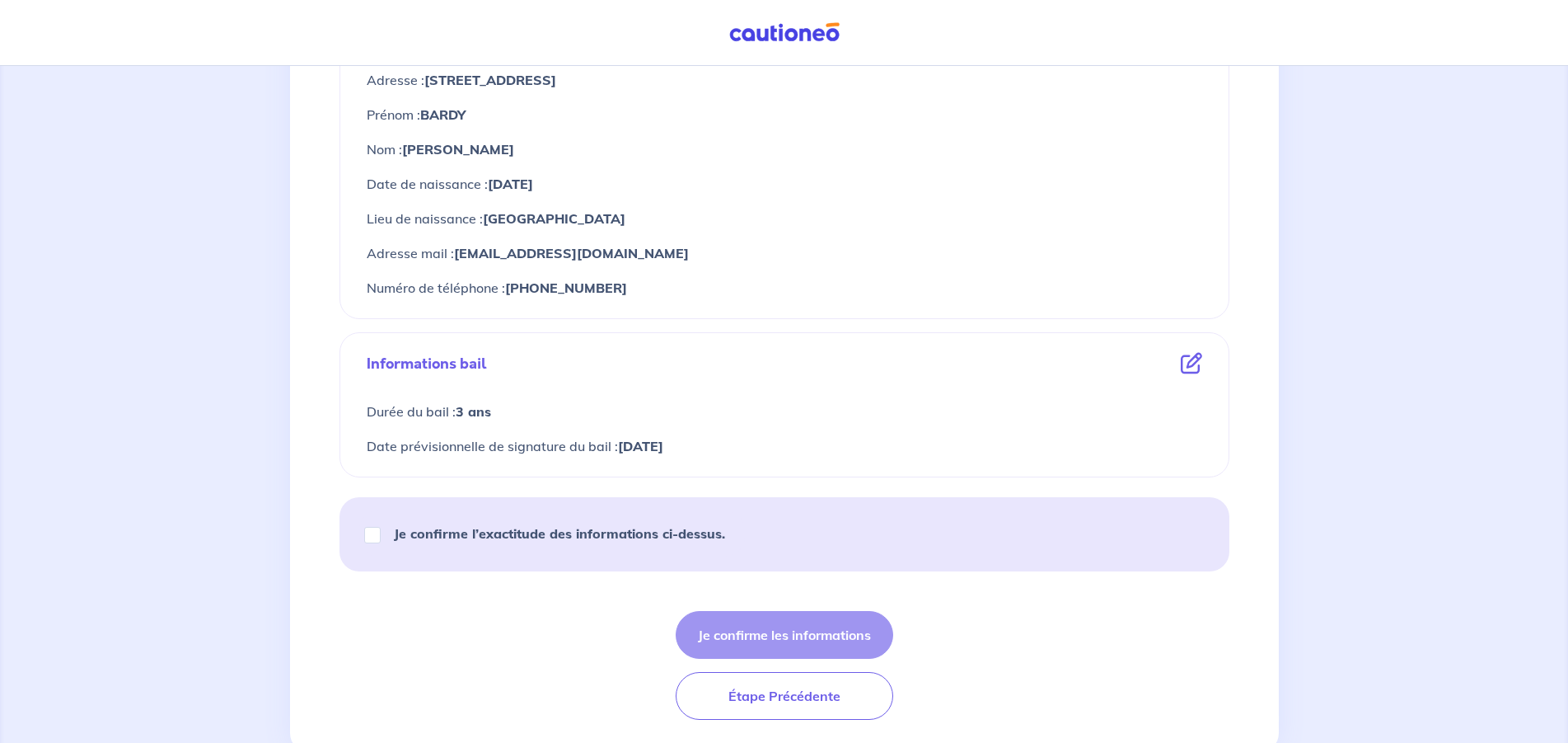
scroll to position [810, 0]
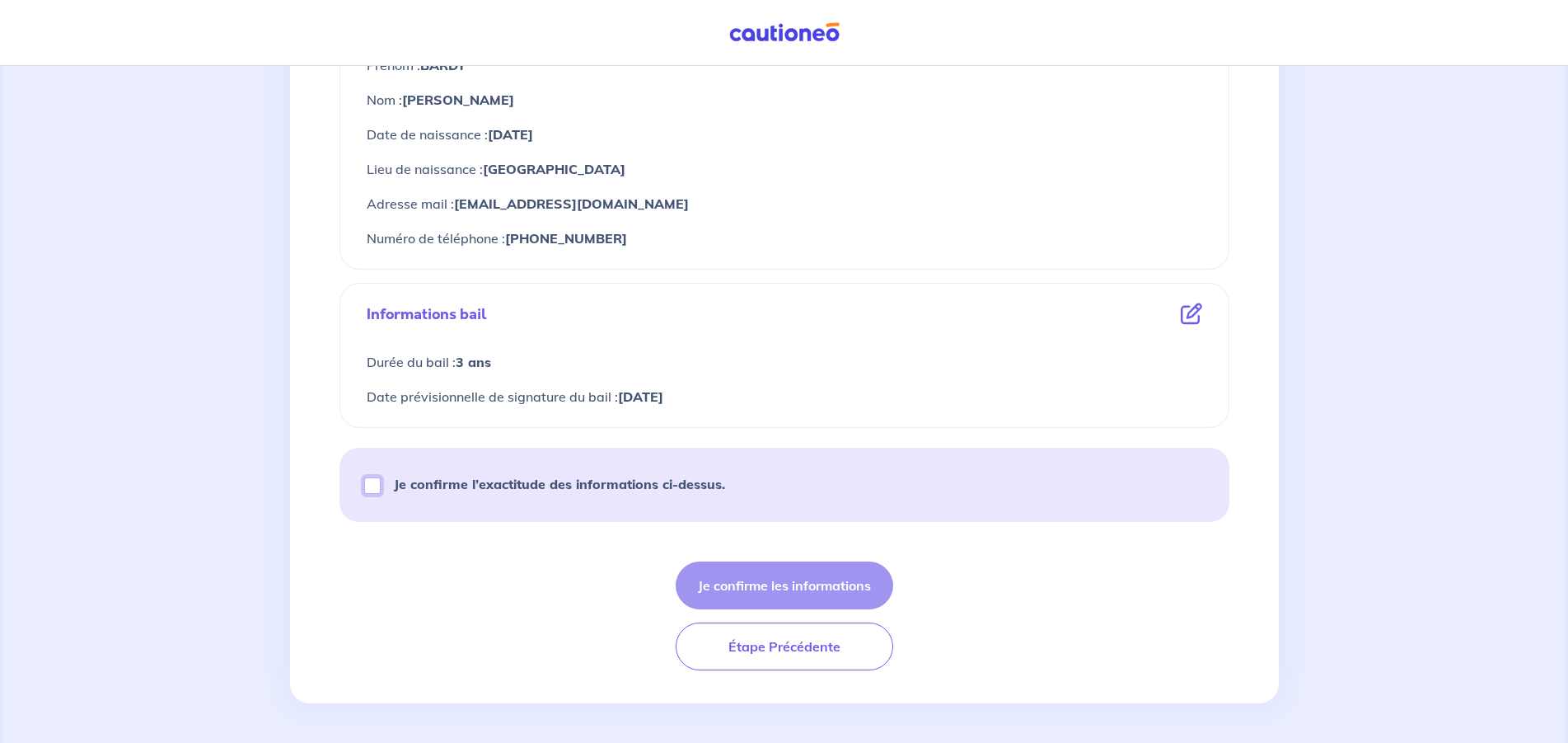
click at [365, 481] on input "Je confirme l’exactitude des informations ci-dessus." at bounding box center [371, 485] width 16 height 16
checkbox input "true"
click at [752, 585] on button "Je confirme les informations" at bounding box center [785, 585] width 218 height 48
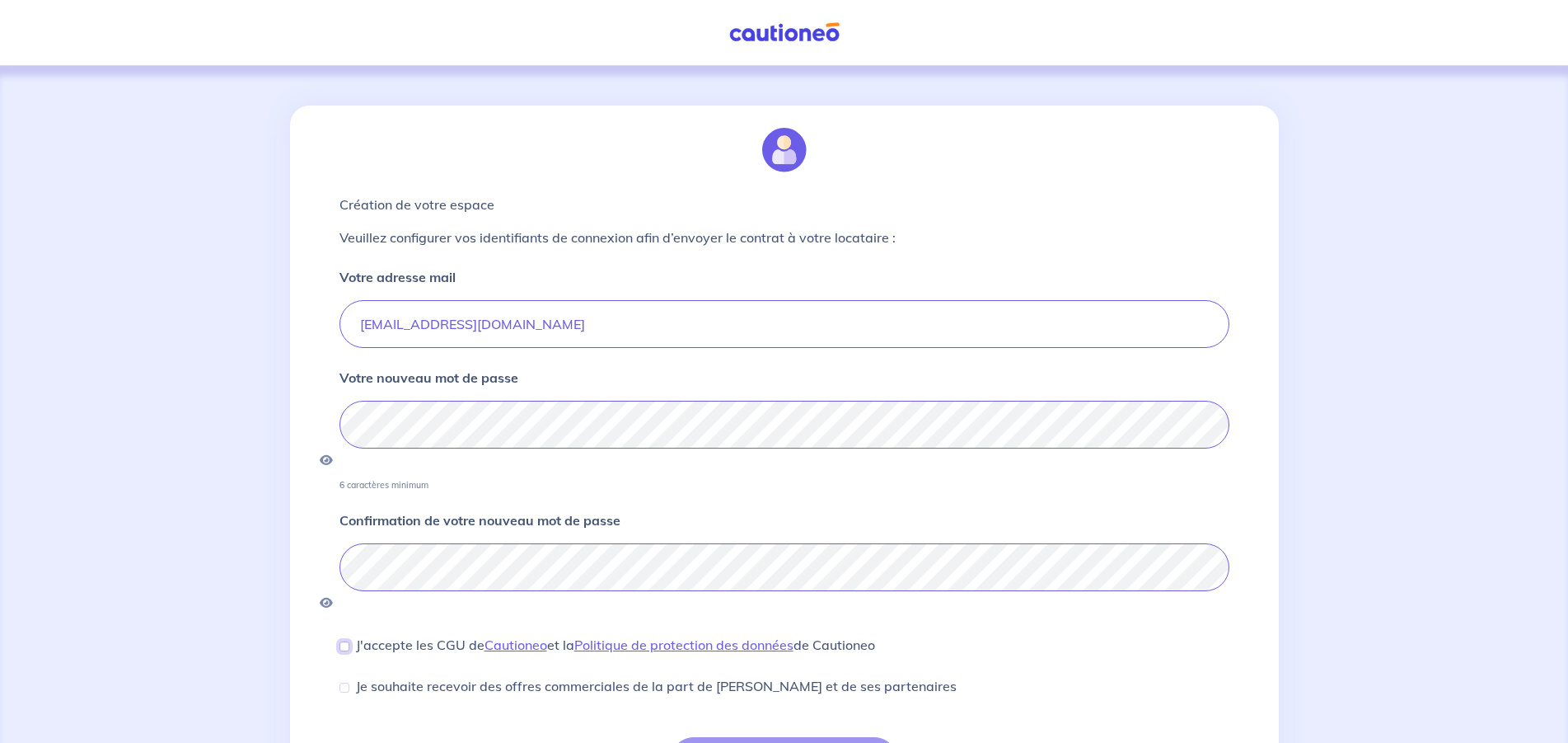
click at [342, 641] on input "J'accepte les CGU de [PERSON_NAME] et la Politique de protection des données de…" at bounding box center [345, 646] width 10 height 10
checkbox input "true"
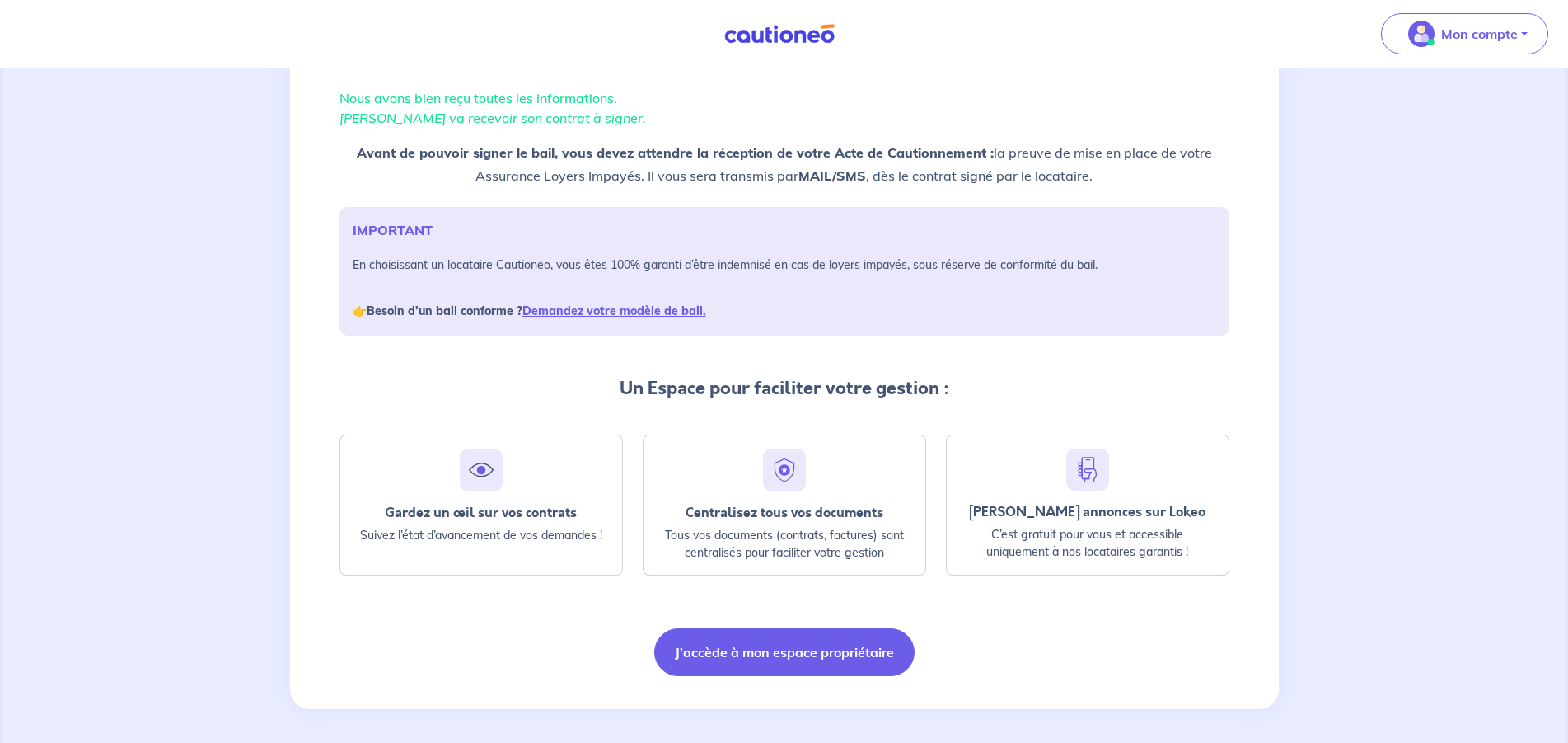
scroll to position [115, 0]
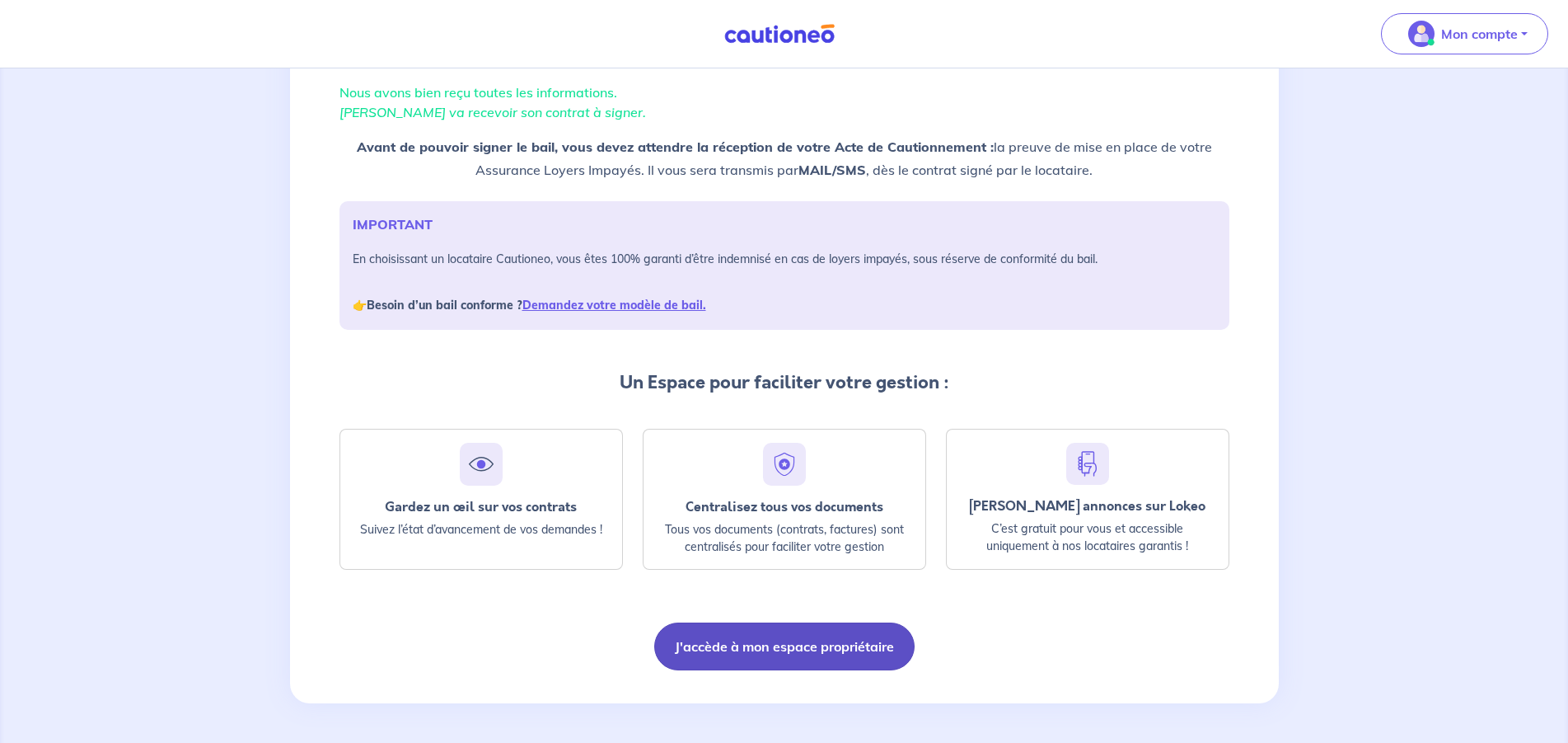
click at [788, 649] on button "J'accède à mon espace propriétaire" at bounding box center [784, 647] width 261 height 48
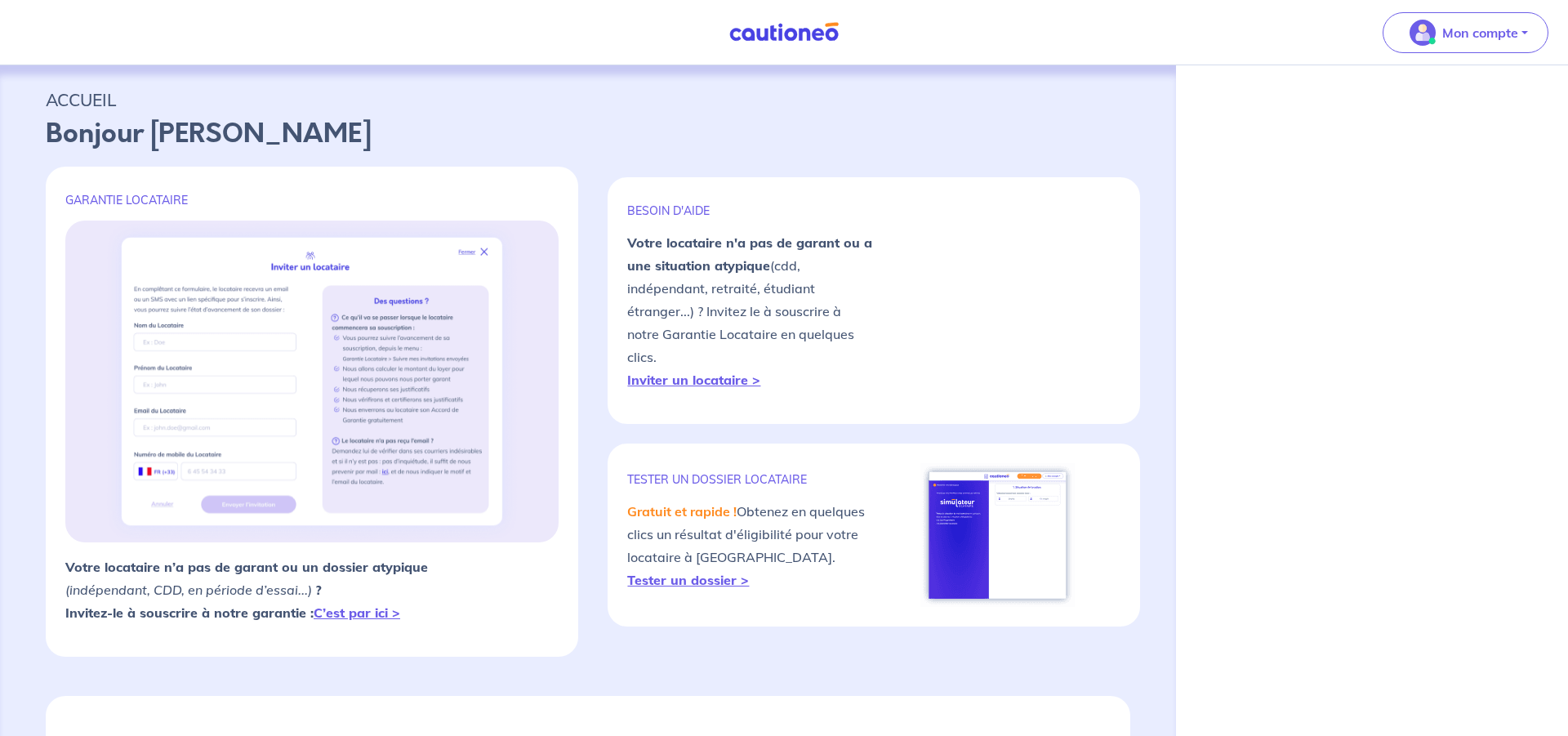
select select "FR"
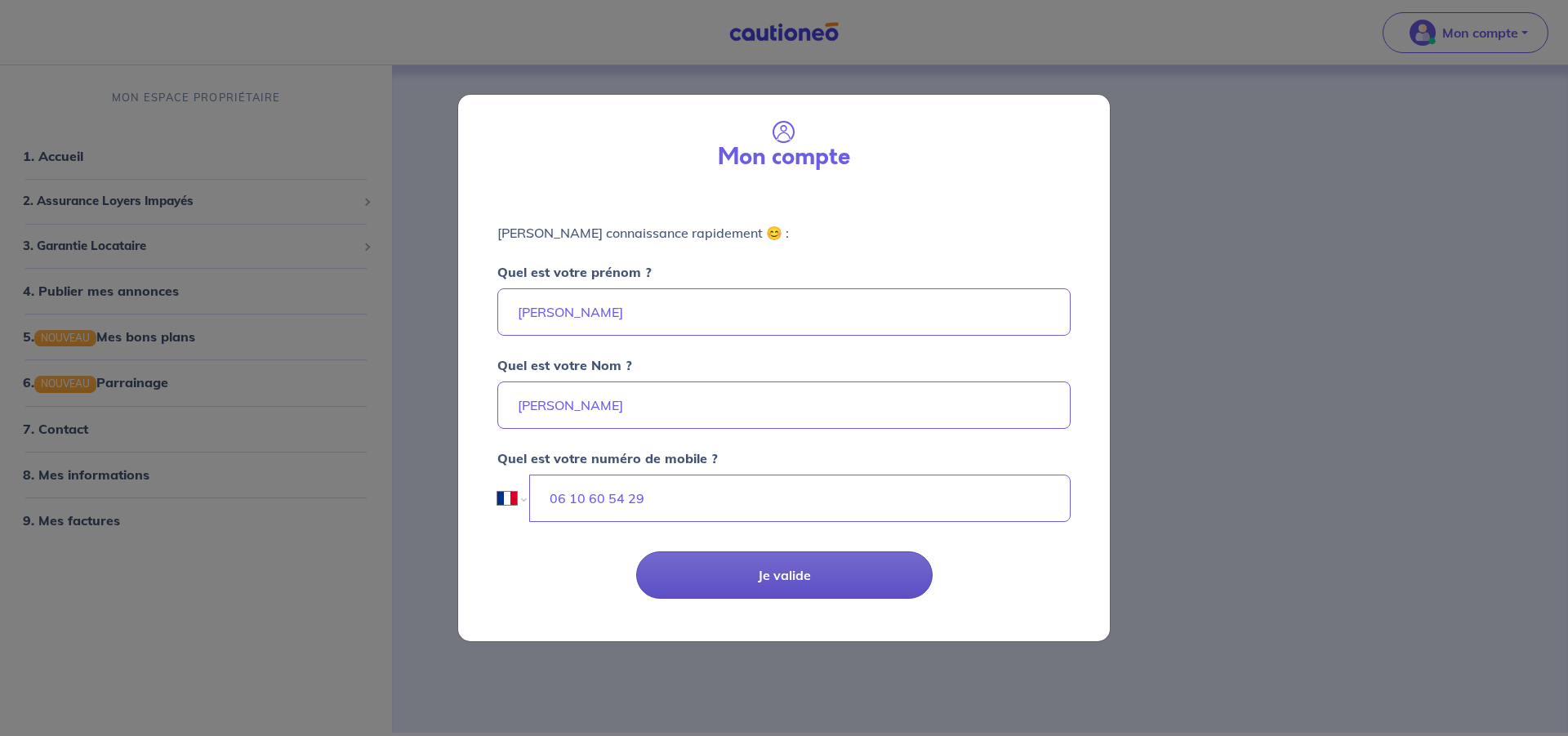
click at [794, 570] on button "Je valide" at bounding box center [784, 575] width 296 height 47
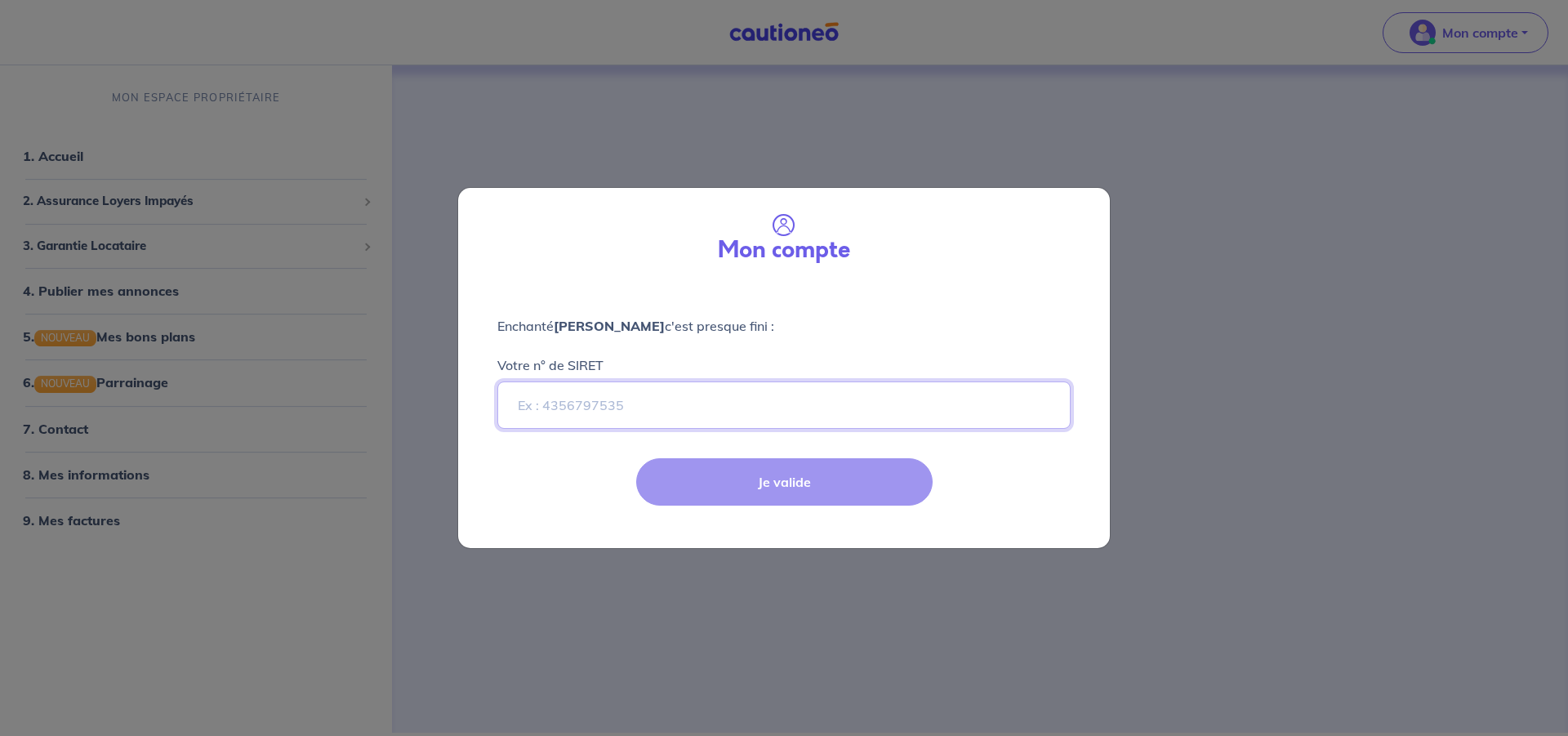
click at [611, 409] on input "Votre n° de SIRET" at bounding box center [784, 405] width 573 height 47
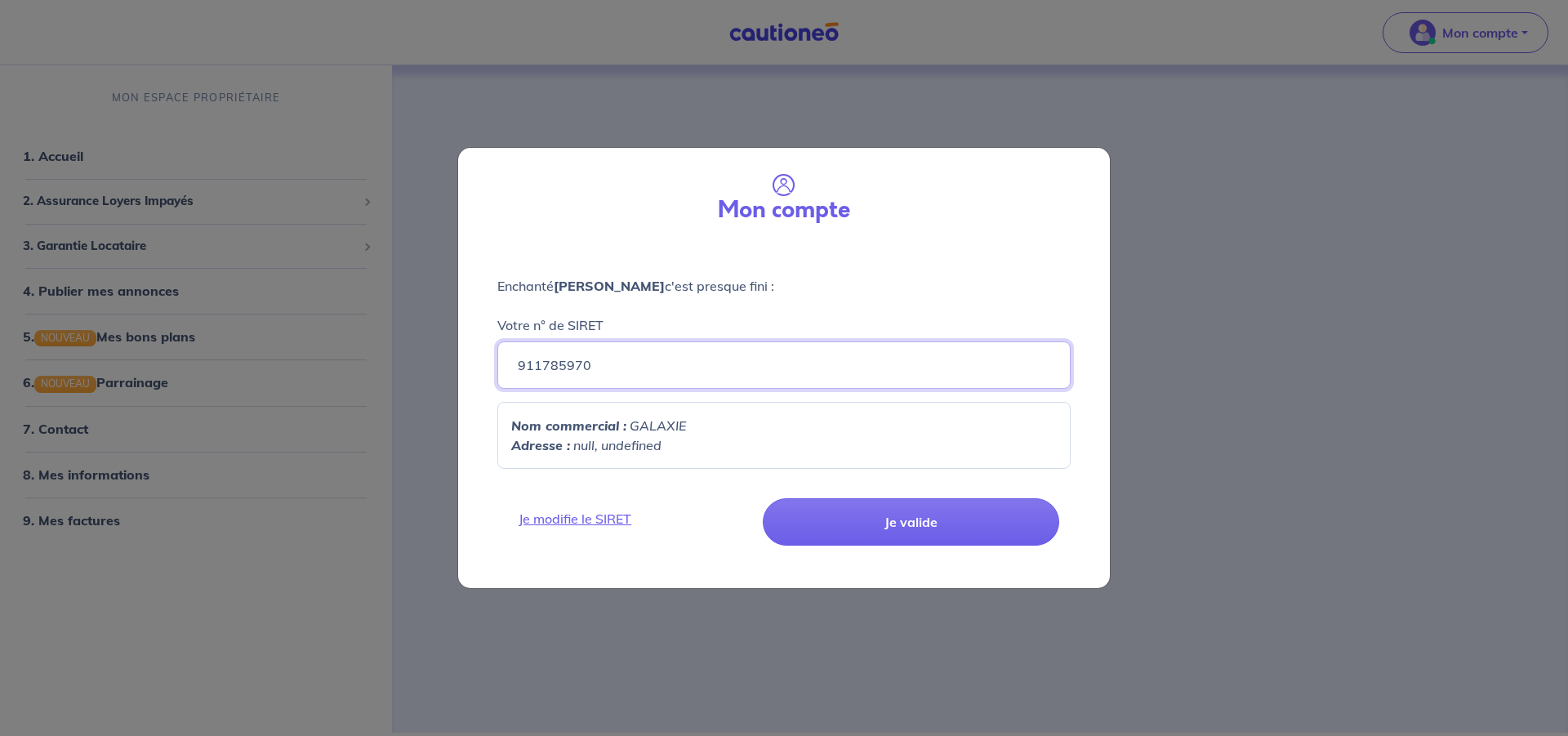
type input "911785970"
click at [540, 361] on input "911785970" at bounding box center [784, 365] width 573 height 47
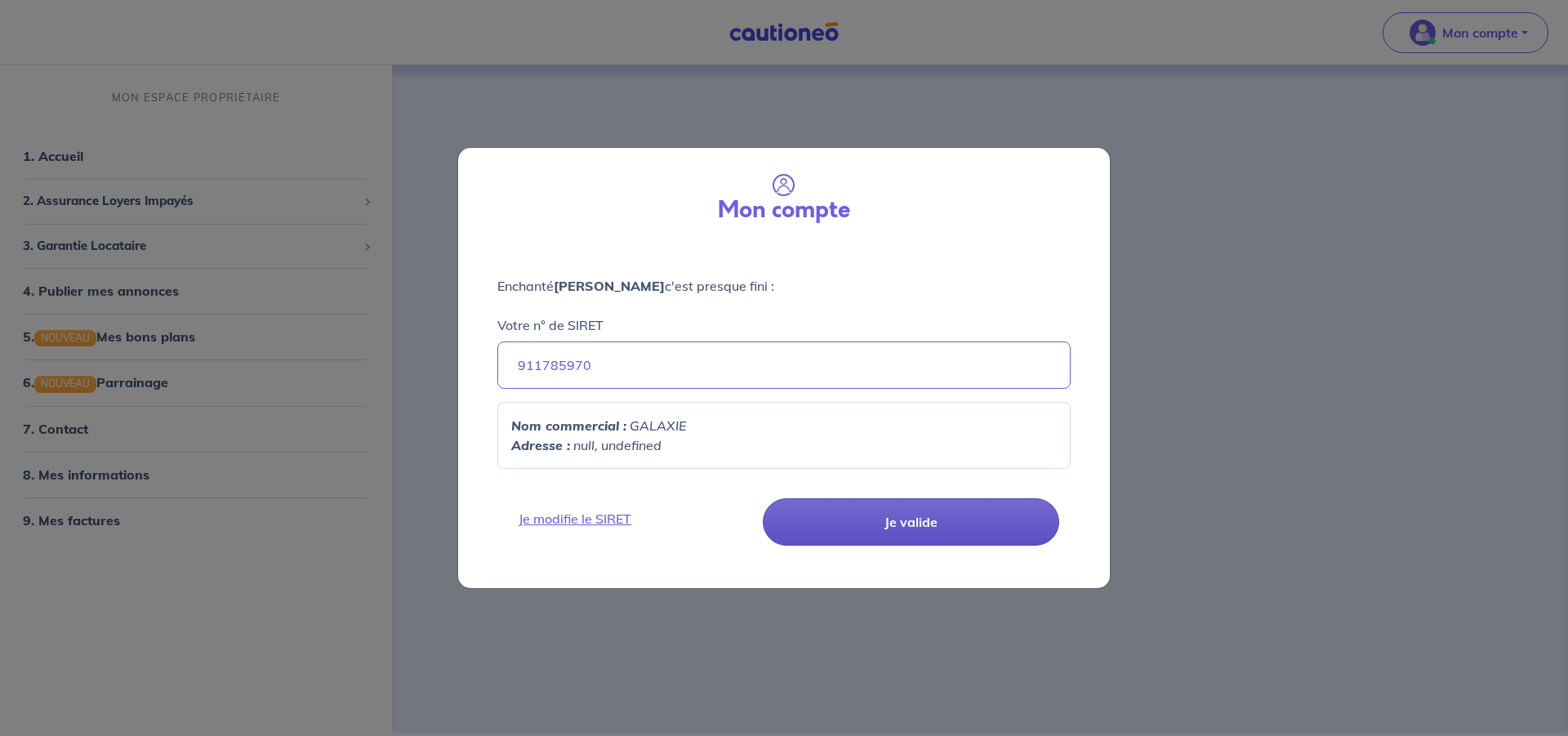
click at [910, 528] on button "Je valide" at bounding box center [910, 521] width 296 height 47
click at [921, 506] on button "Je valide" at bounding box center [910, 521] width 296 height 47
click at [919, 512] on button "Je valide" at bounding box center [910, 521] width 296 height 47
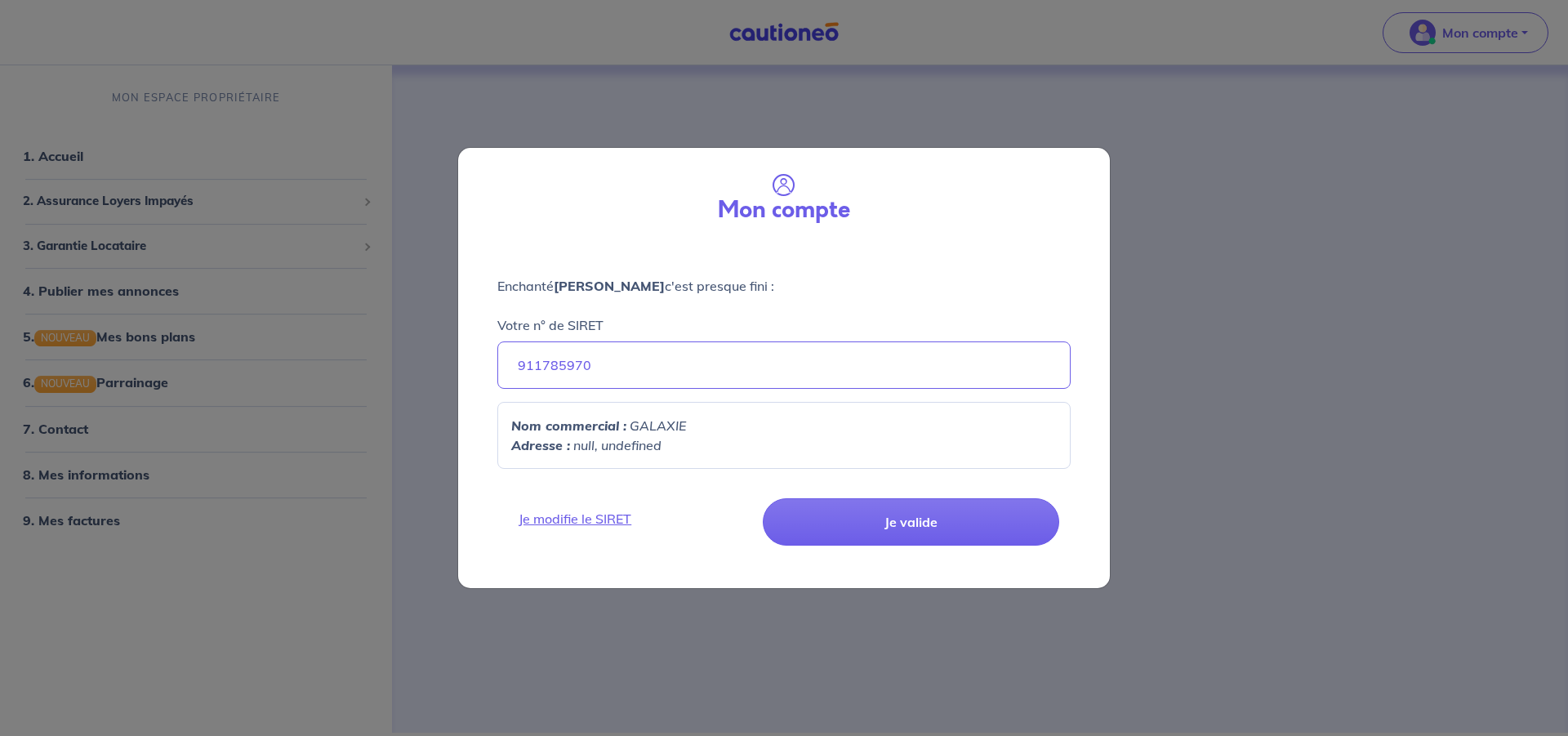
click at [672, 445] on p "Adresse : null, undefined" at bounding box center [784, 445] width 546 height 20
click at [557, 522] on link "Je modifie le SIRET" at bounding box center [633, 518] width 248 height 20
click at [575, 516] on link "Je modifie le SIRET" at bounding box center [633, 518] width 248 height 20
click at [680, 283] on p "Enchanté BARDY JULIEN c'est presque fini :" at bounding box center [784, 286] width 573 height 20
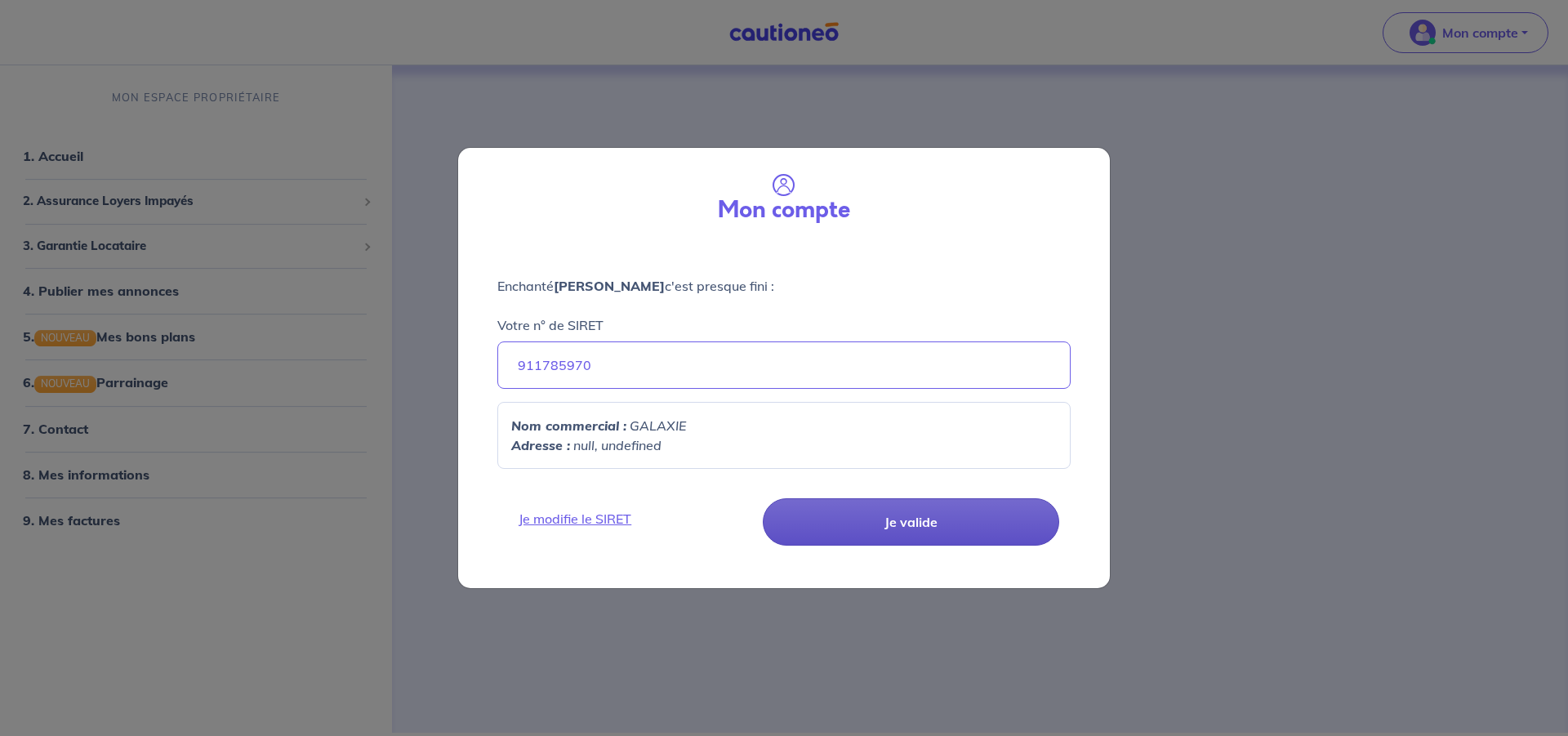
click at [874, 516] on button "Je valide" at bounding box center [910, 521] width 296 height 47
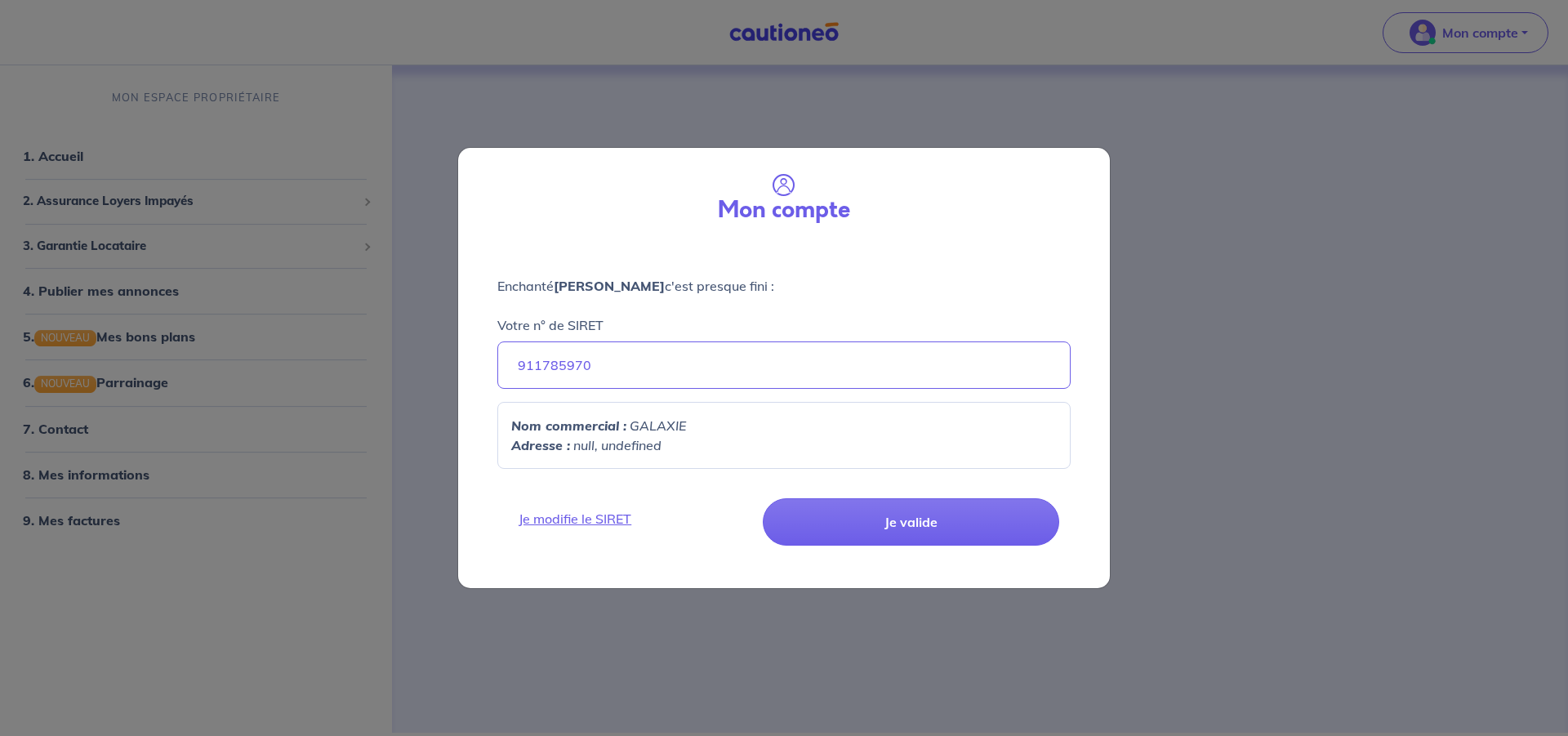
click at [937, 494] on div "Je modifie le SIRET Je valide" at bounding box center [784, 534] width 671 height 106
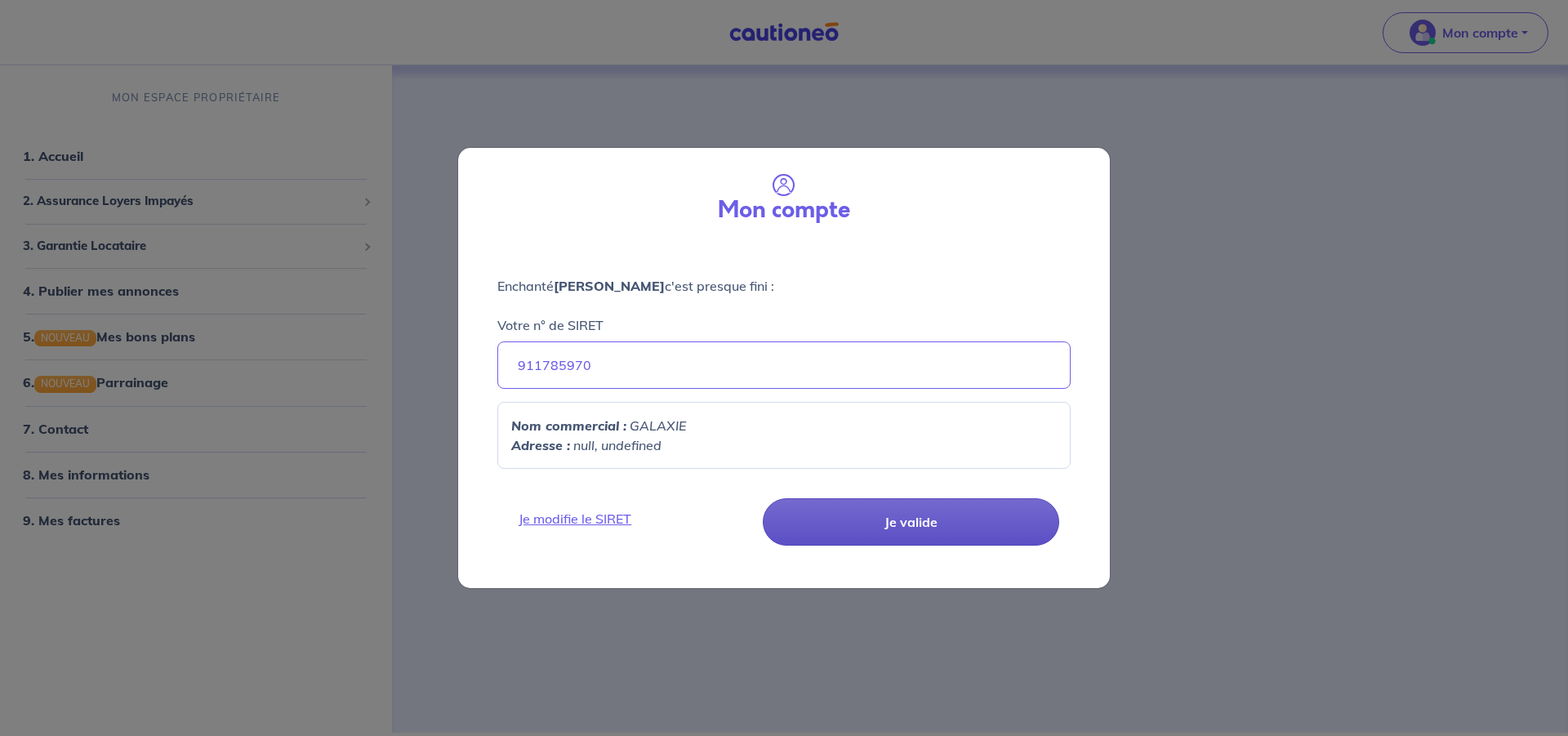
click at [940, 517] on button "Je valide" at bounding box center [910, 521] width 296 height 47
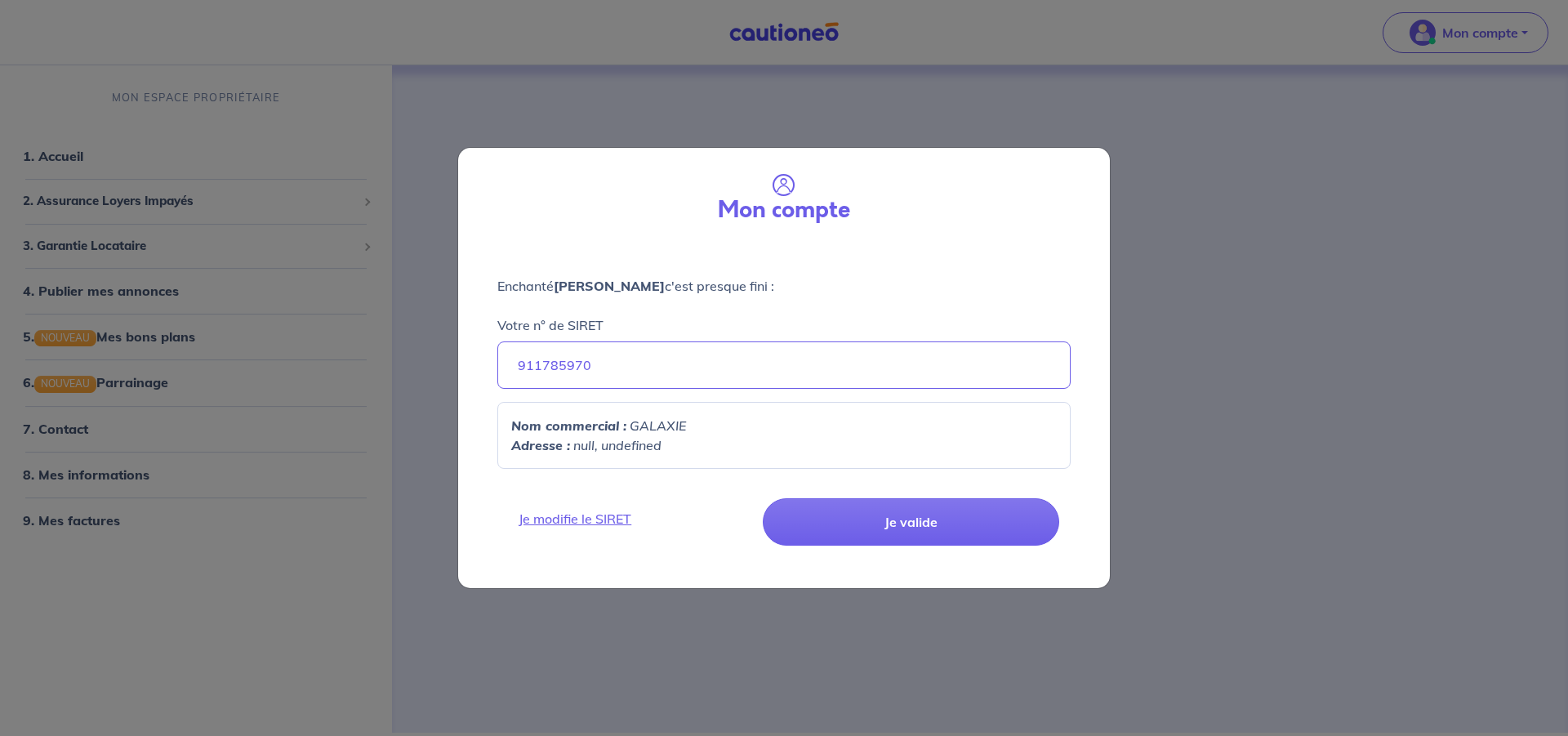
click at [332, 232] on div "Mon compte Enchanté BARDY JULIEN c'est presque fini : Votre n° de SIRET 9117859…" at bounding box center [784, 368] width 1568 height 736
click at [694, 359] on input "911785970" at bounding box center [784, 365] width 573 height 47
drag, startPoint x: 644, startPoint y: 364, endPoint x: 510, endPoint y: 367, distance: 134.0
click at [510, 367] on input "911785970" at bounding box center [784, 365] width 573 height 47
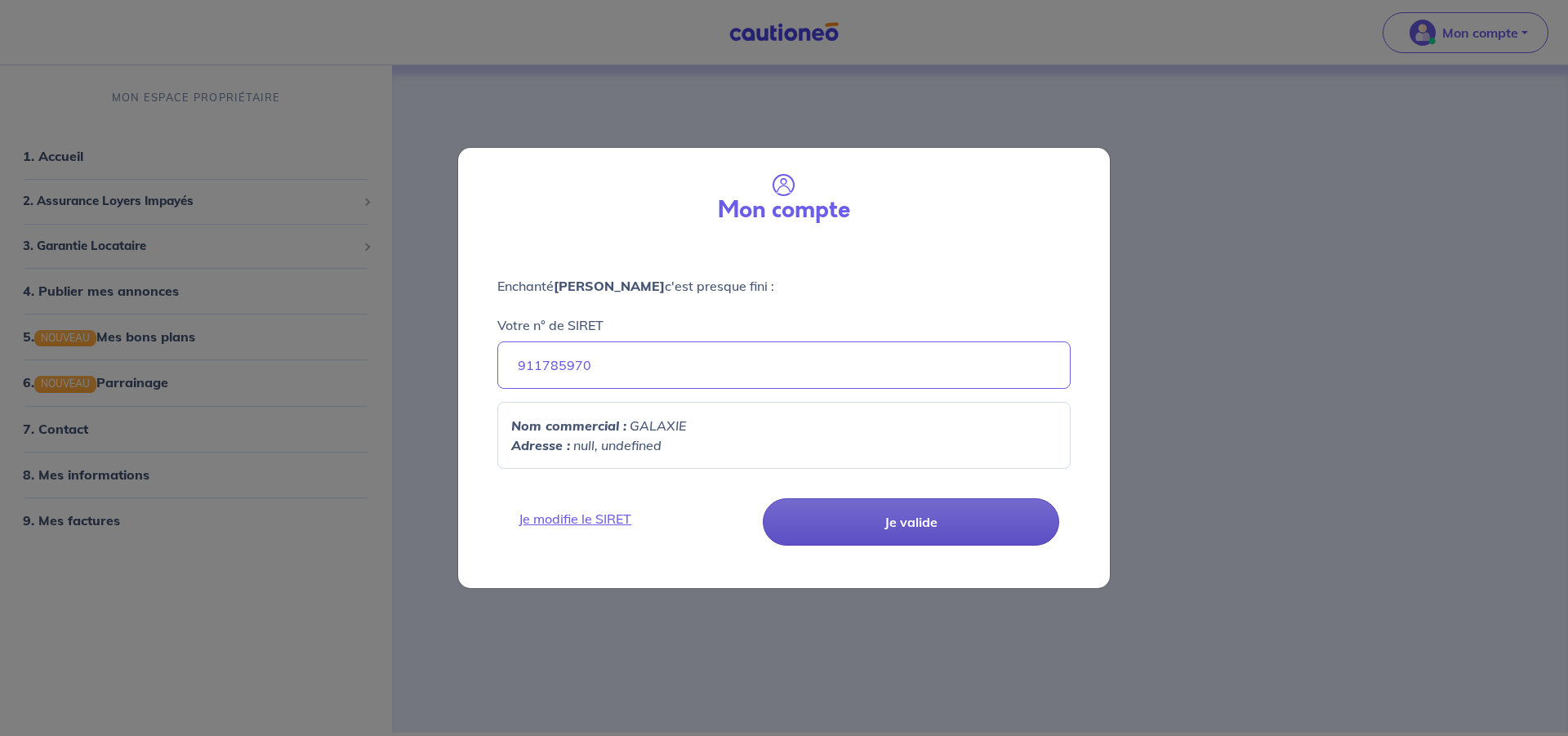
click at [1003, 510] on button "Je valide" at bounding box center [910, 521] width 296 height 47
click at [918, 526] on button "Je valide" at bounding box center [910, 521] width 296 height 47
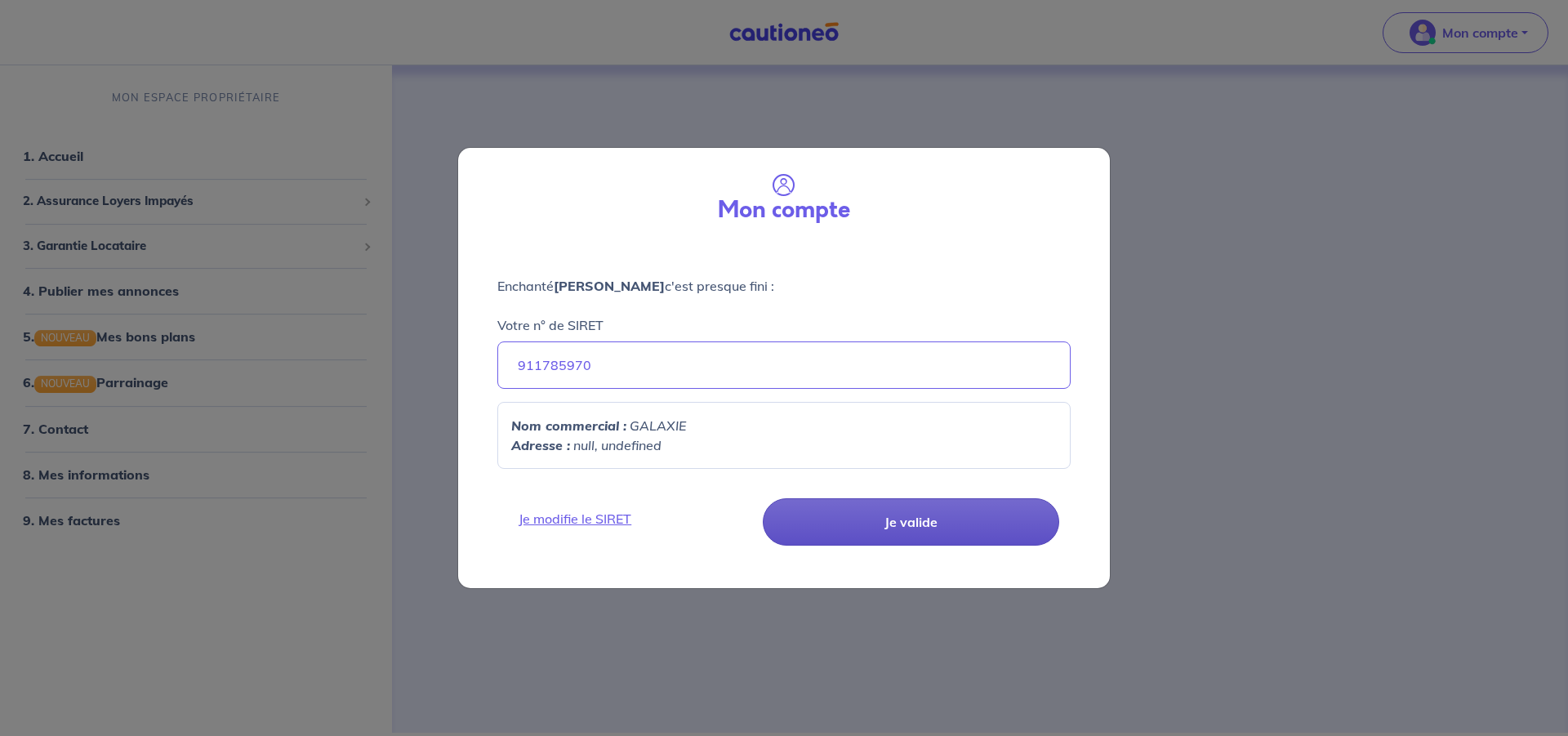
click at [918, 526] on button "Je valide" at bounding box center [910, 521] width 296 height 47
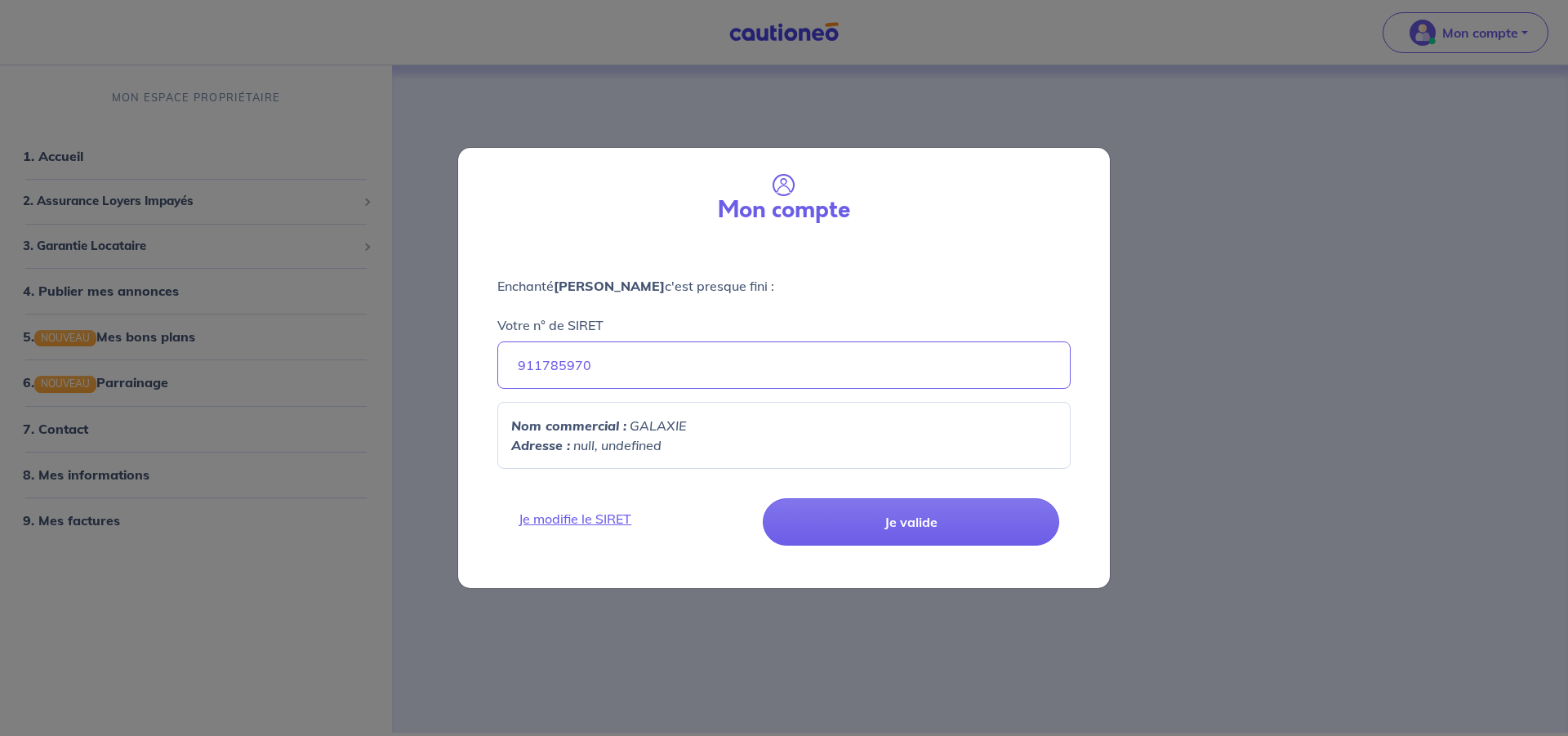
click at [51, 157] on div "Mon compte Enchanté BARDY JULIEN c'est presque fini : Votre n° de SIRET 9117859…" at bounding box center [784, 368] width 1568 height 736
drag, startPoint x: 520, startPoint y: 361, endPoint x: 730, endPoint y: 372, distance: 210.3
click at [730, 372] on input "911785970" at bounding box center [784, 365] width 573 height 47
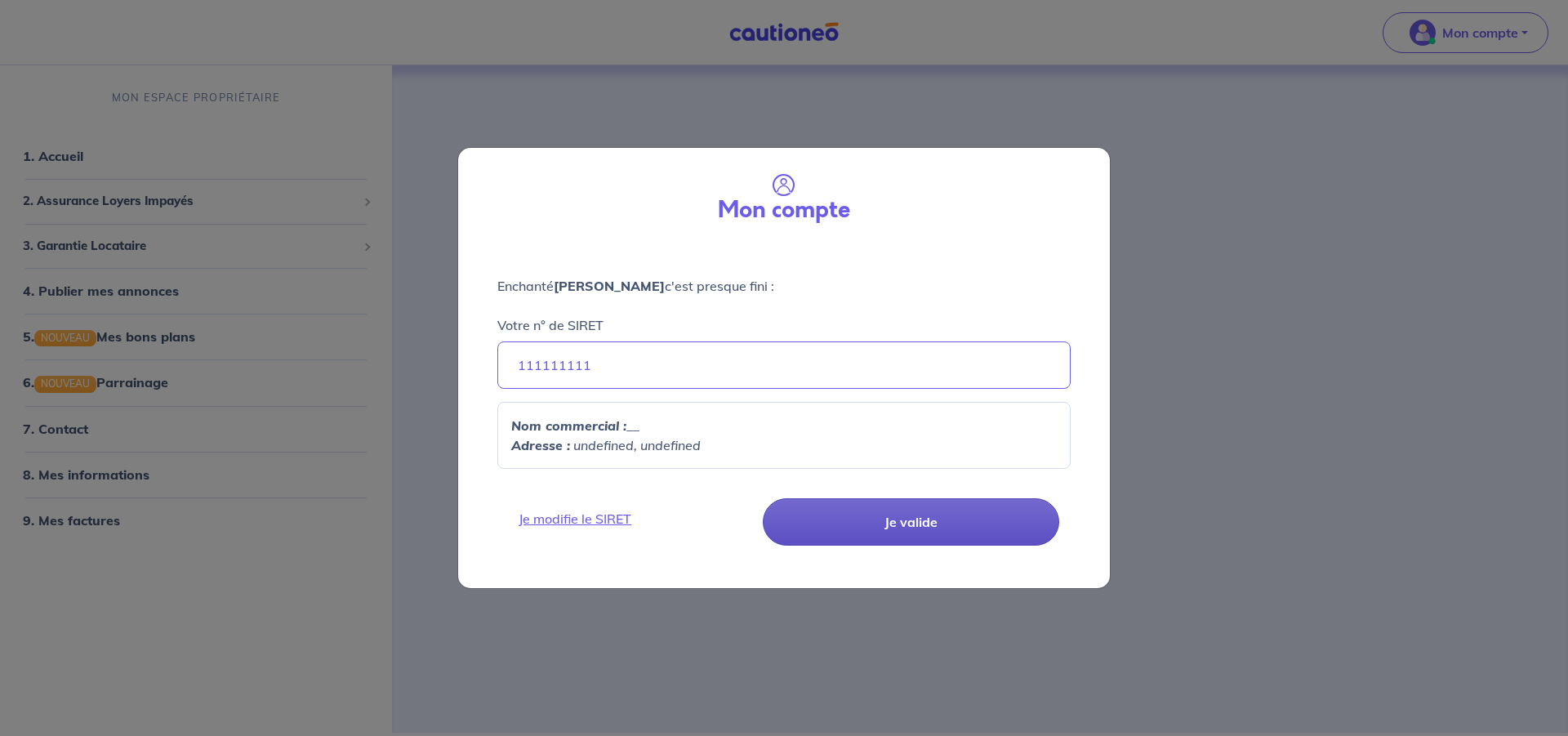
click at [876, 512] on button "Je valide" at bounding box center [910, 521] width 296 height 47
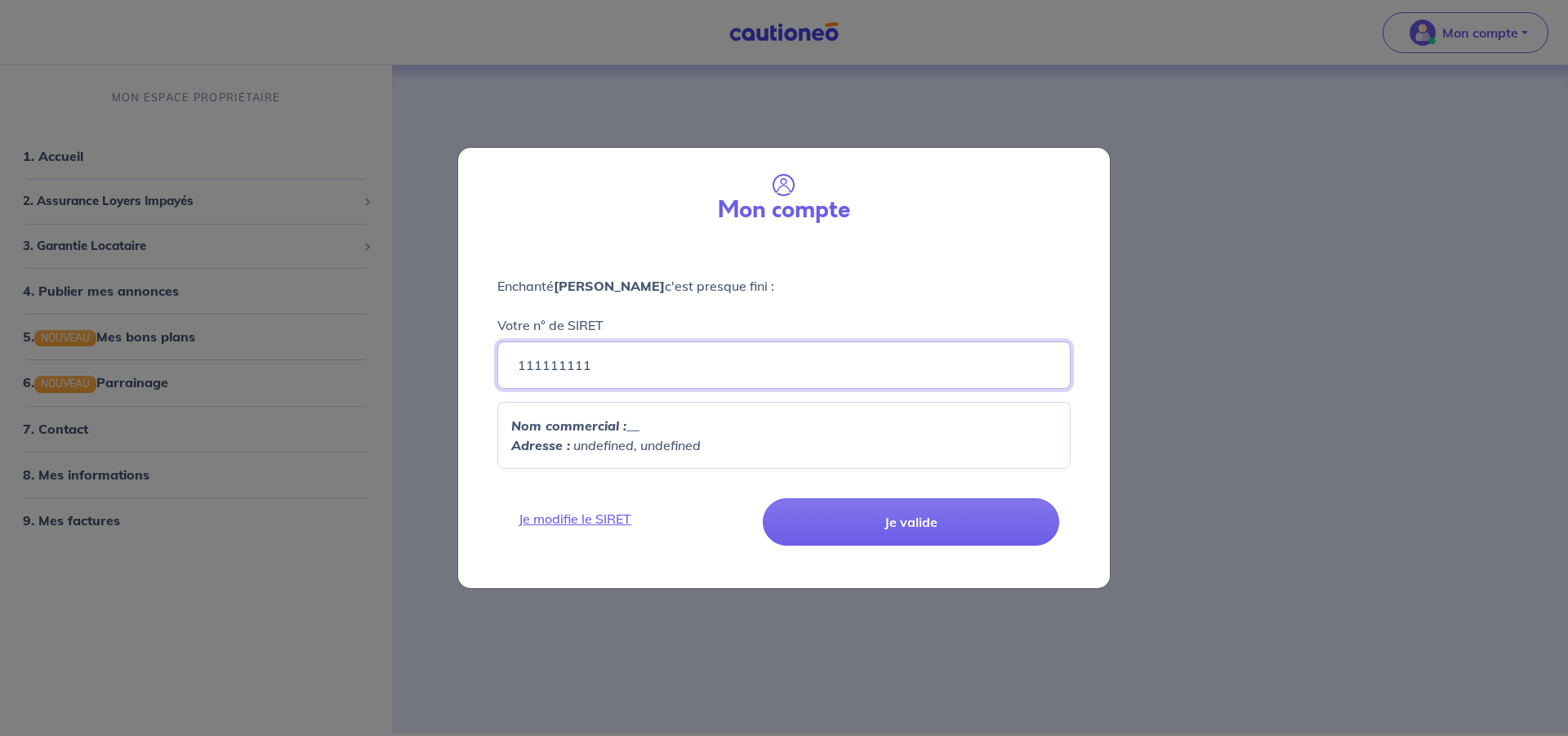
drag, startPoint x: 646, startPoint y: 359, endPoint x: 414, endPoint y: 359, distance: 232.0
click at [498, 359] on input "111111111" at bounding box center [784, 365] width 573 height 47
type input "911785970"
click at [588, 455] on p "Adresse : null, undefined" at bounding box center [784, 445] width 546 height 20
click at [654, 427] on em "GALAXIE" at bounding box center [658, 425] width 57 height 16
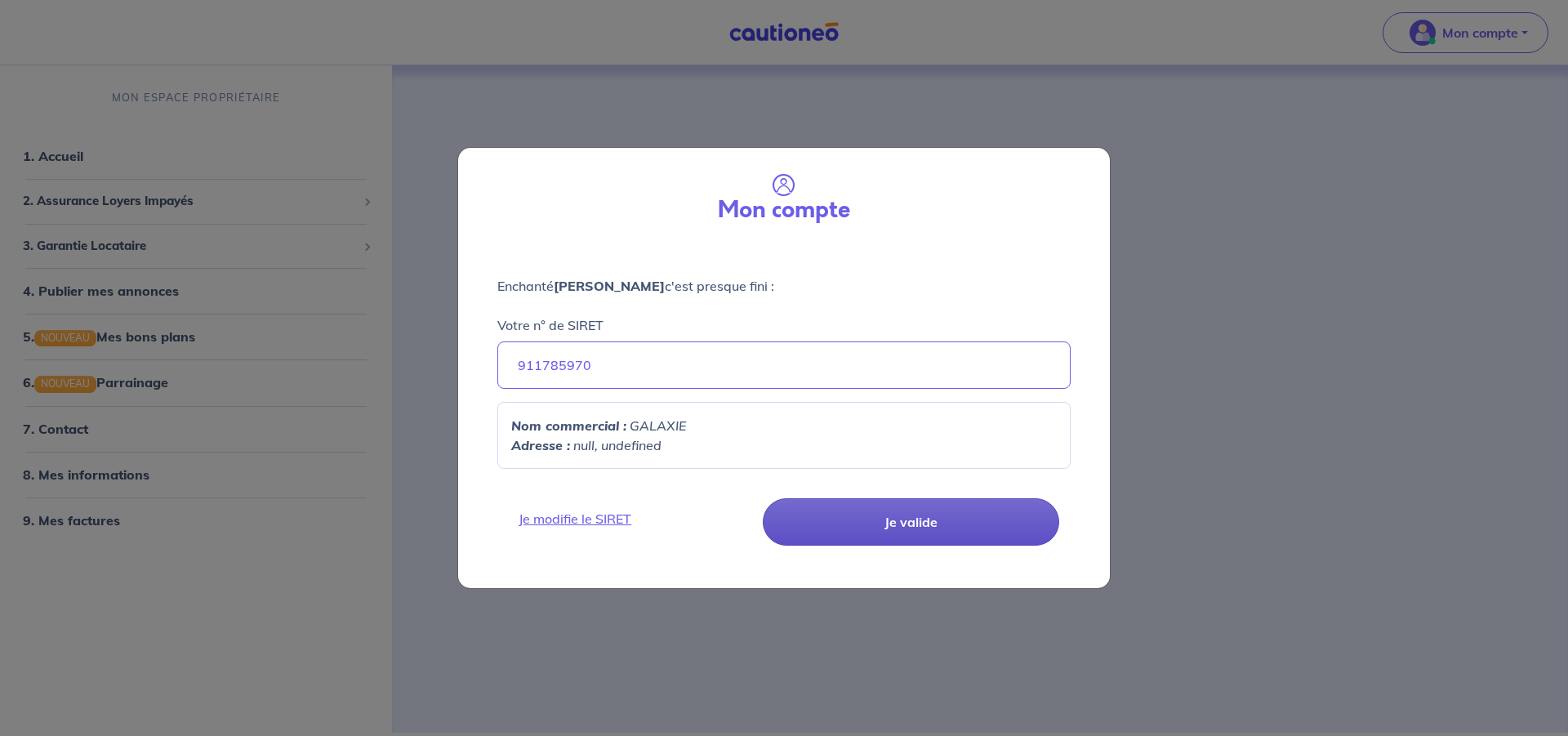
click at [949, 533] on button "Je valide" at bounding box center [910, 521] width 296 height 47
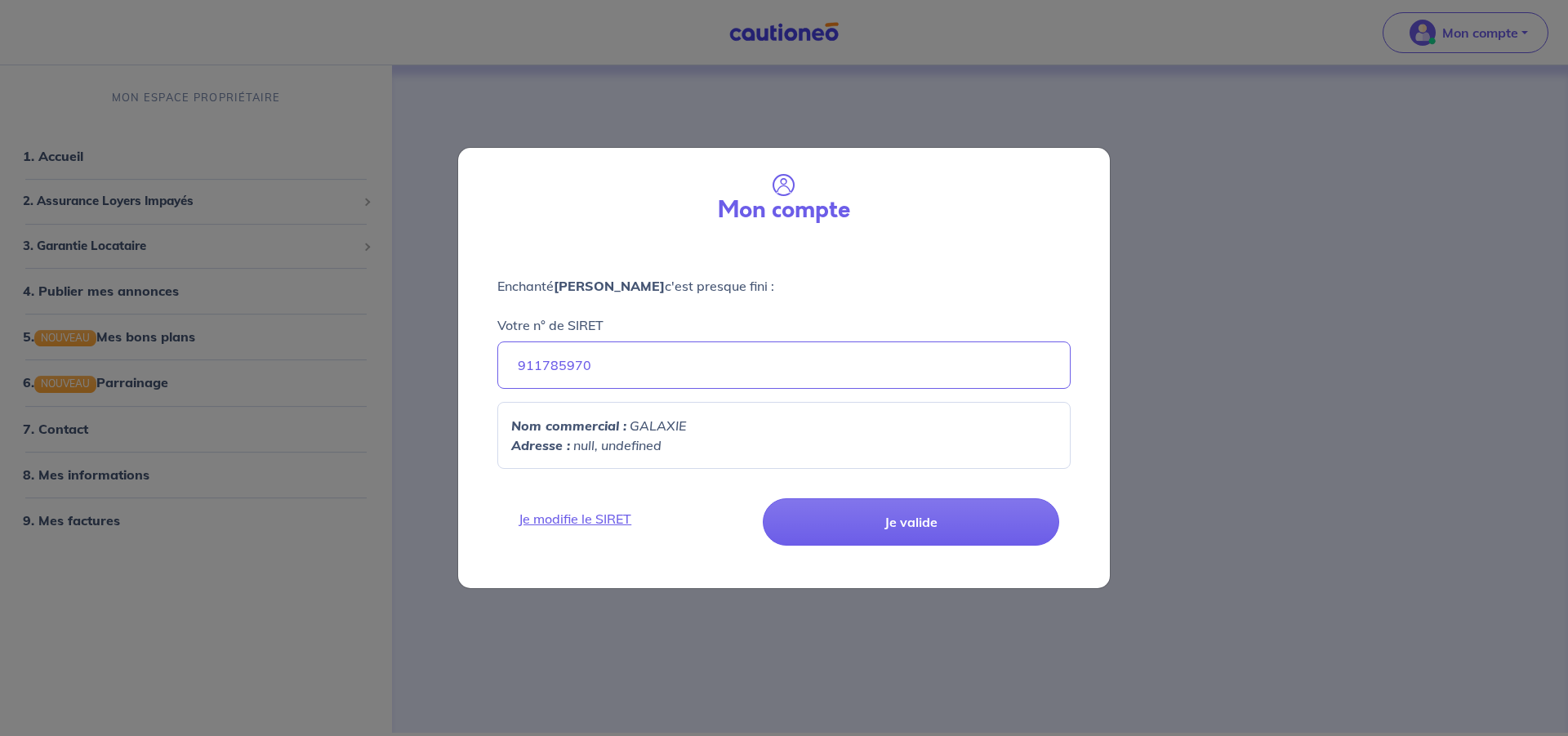
click at [1451, 13] on div "Mon compte Enchanté BARDY JULIEN c'est presque fini : Votre n° de SIRET 9117859…" at bounding box center [784, 368] width 1568 height 736
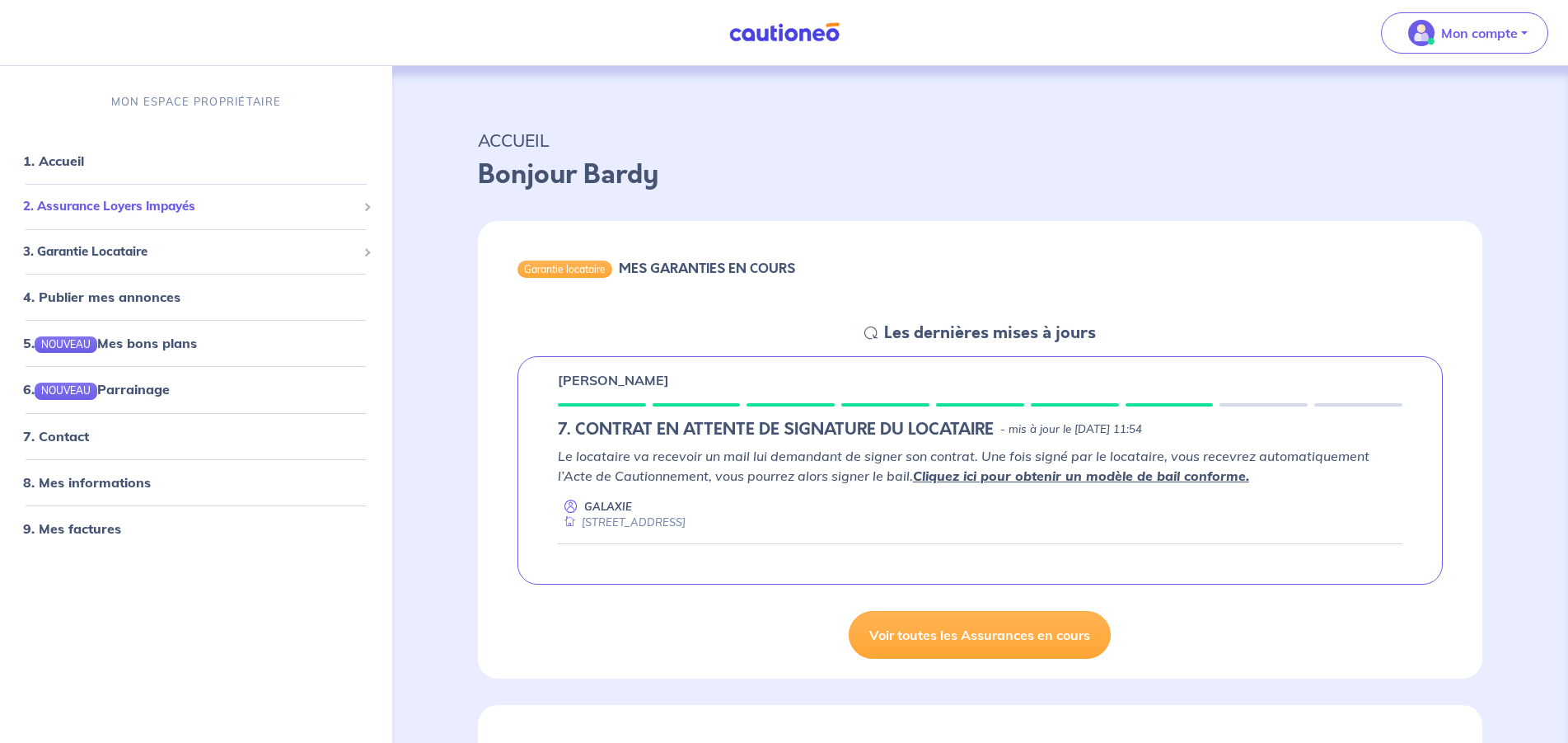
click at [212, 202] on span "2. Assurance Loyers Impayés" at bounding box center [190, 206] width 334 height 19
